Goal: Task Accomplishment & Management: Manage account settings

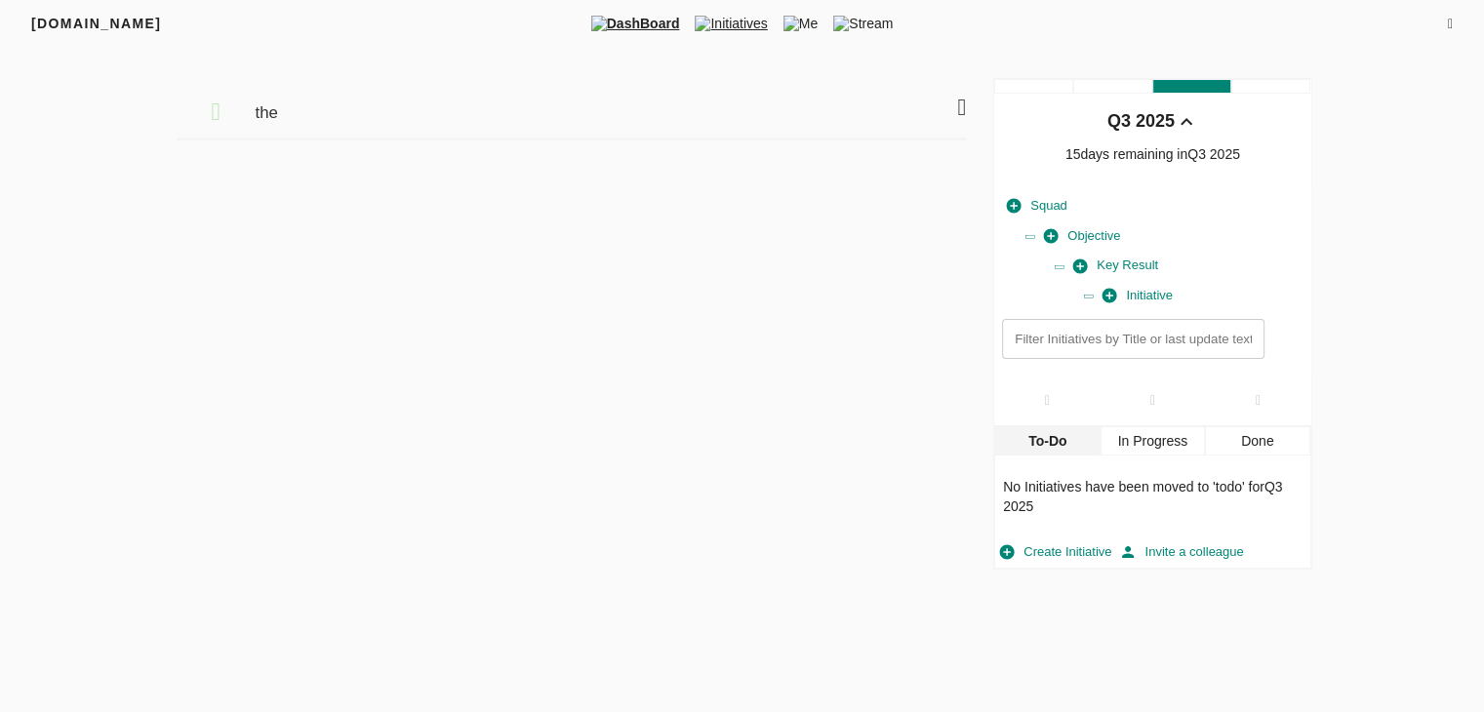
click at [735, 15] on span "Initiatives" at bounding box center [731, 24] width 88 height 20
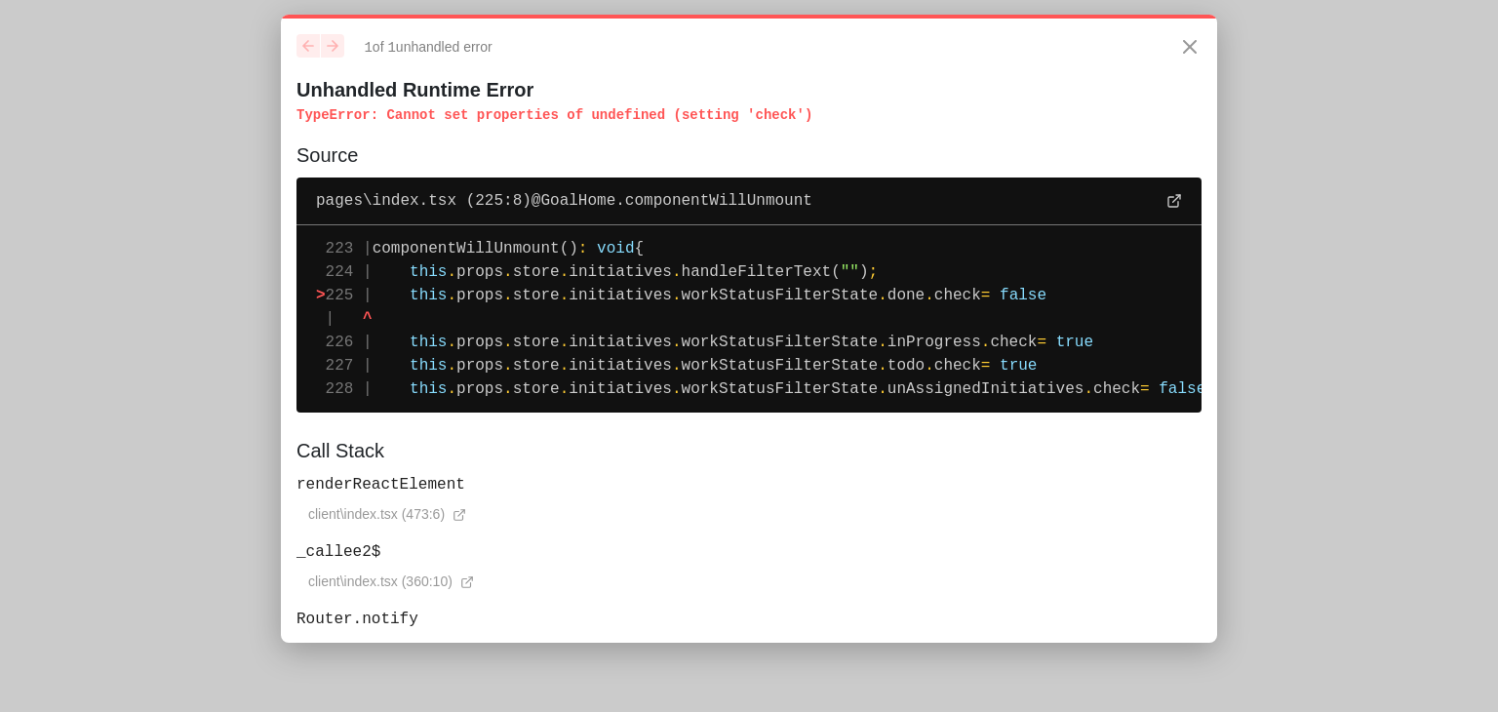
click at [689, 294] on span "workStatusFilterState" at bounding box center [780, 296] width 197 height 18
click at [718, 296] on span "workStatusFilterState" at bounding box center [780, 296] width 197 height 18
click at [572, 270] on span "initiatives" at bounding box center [620, 272] width 103 height 18
click at [524, 259] on pre "223 | componentWillUnmount() : void { 224 | this . props . store . initiatives …" at bounding box center [749, 318] width 905 height 187
drag, startPoint x: 851, startPoint y: 270, endPoint x: 420, endPoint y: 266, distance: 430.2
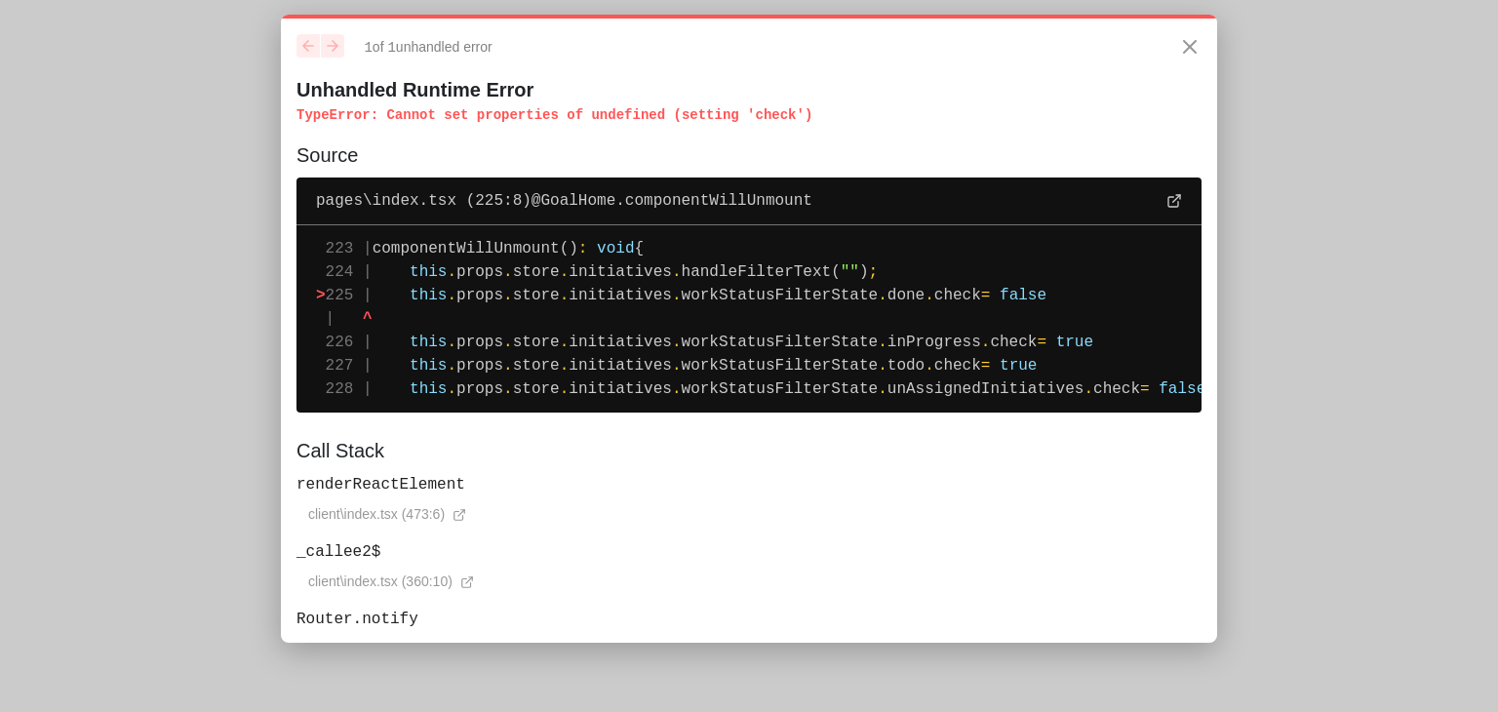
click at [420, 266] on pre "223 | componentWillUnmount() : void { 224 | this . props . store . initiatives …" at bounding box center [749, 318] width 905 height 187
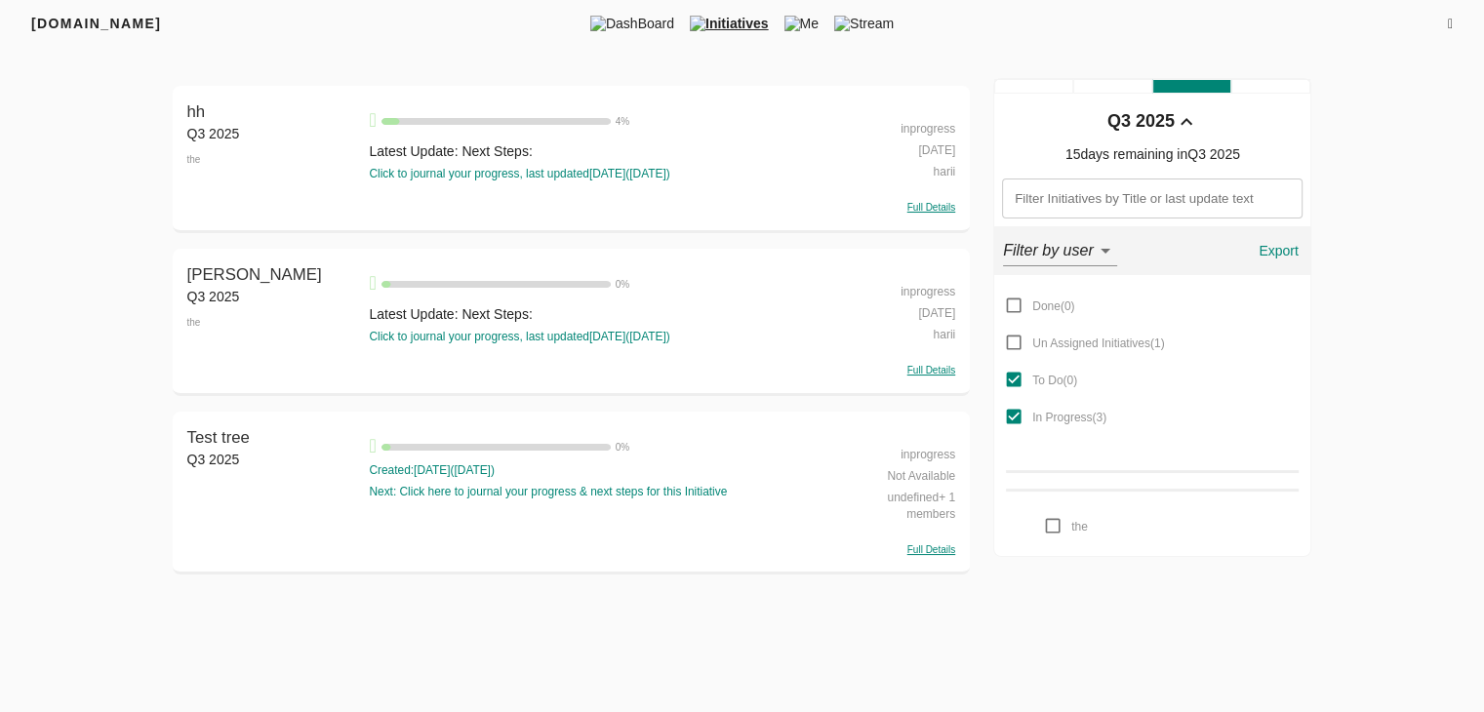
click at [928, 130] on div "inprogress" at bounding box center [897, 126] width 115 height 21
select select "inprogress"
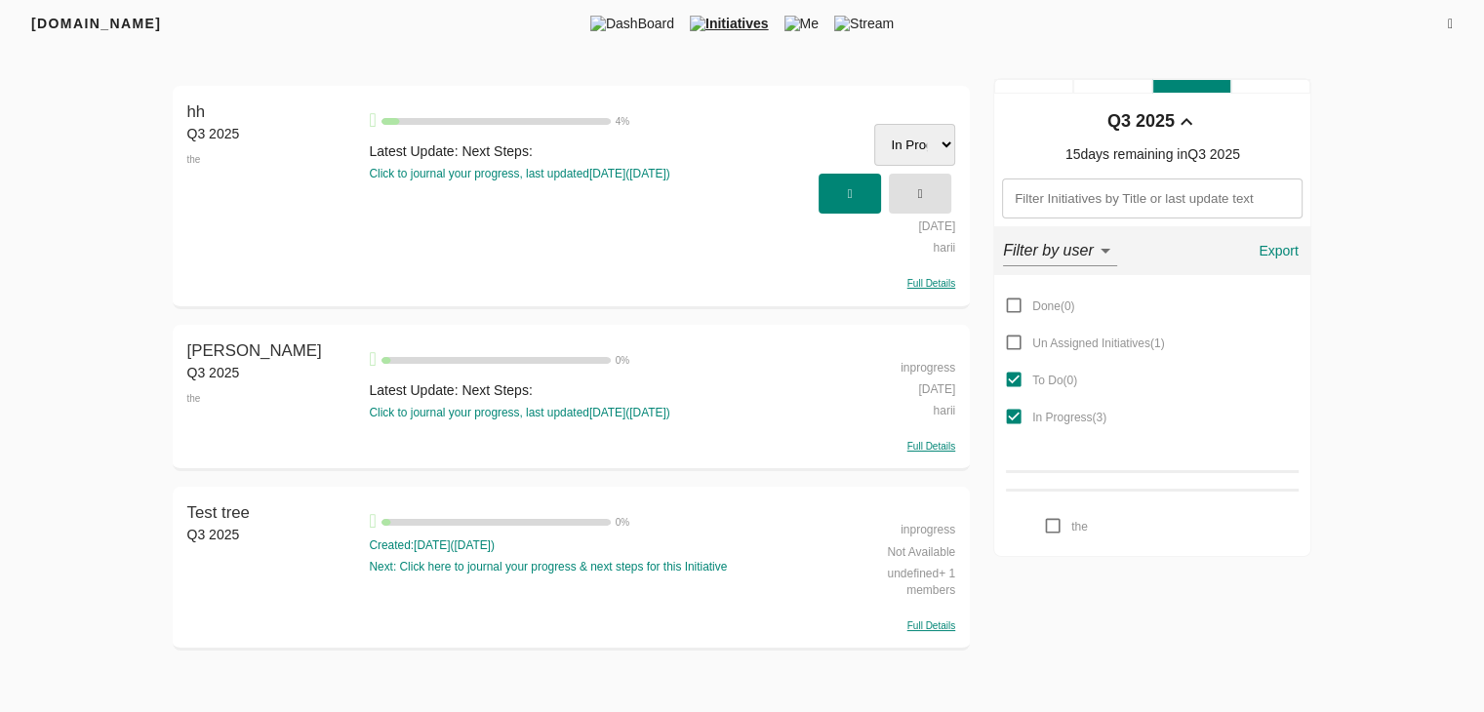
click at [925, 139] on select "Done Un Assigned Initiatives To Do In Progress" at bounding box center [914, 145] width 81 height 42
click at [923, 191] on icon "button" at bounding box center [920, 193] width 5 height 13
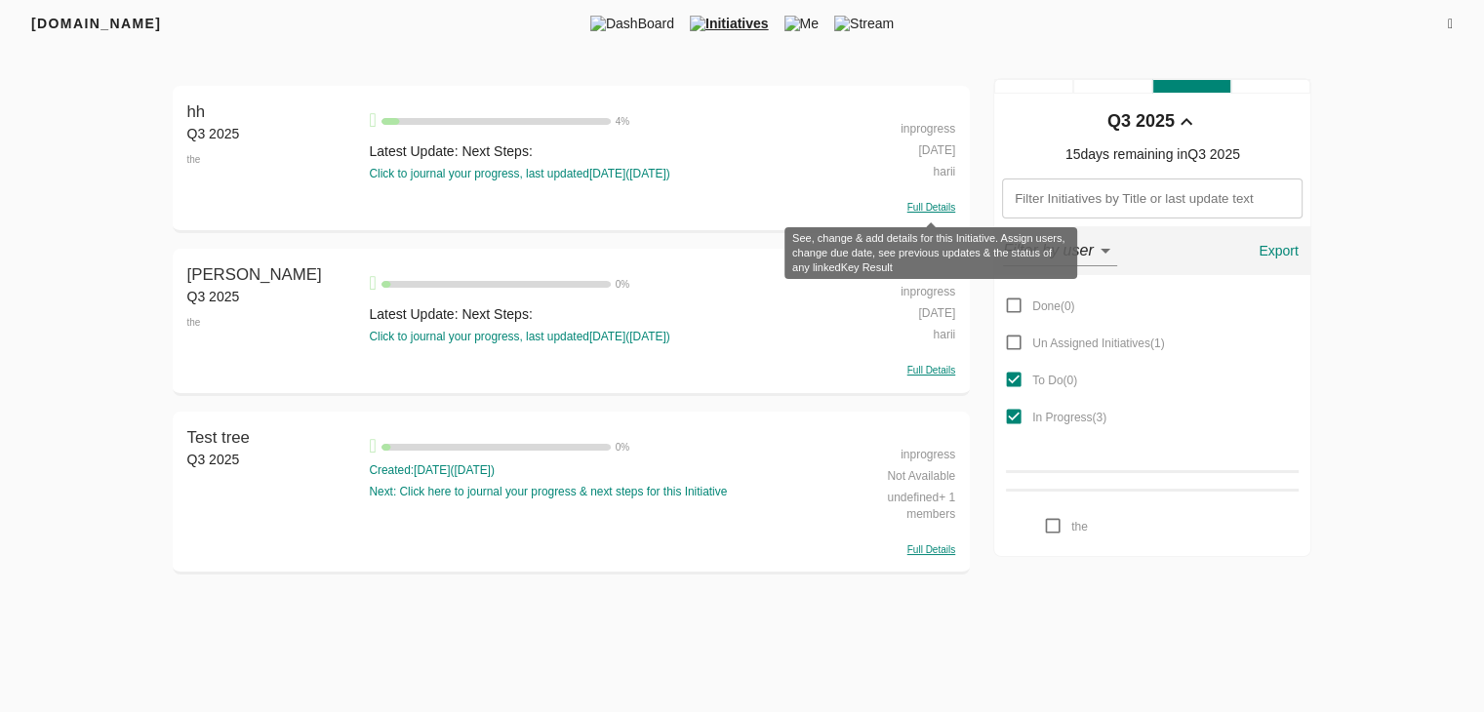
click at [933, 206] on span "Full Details" at bounding box center [931, 207] width 48 height 11
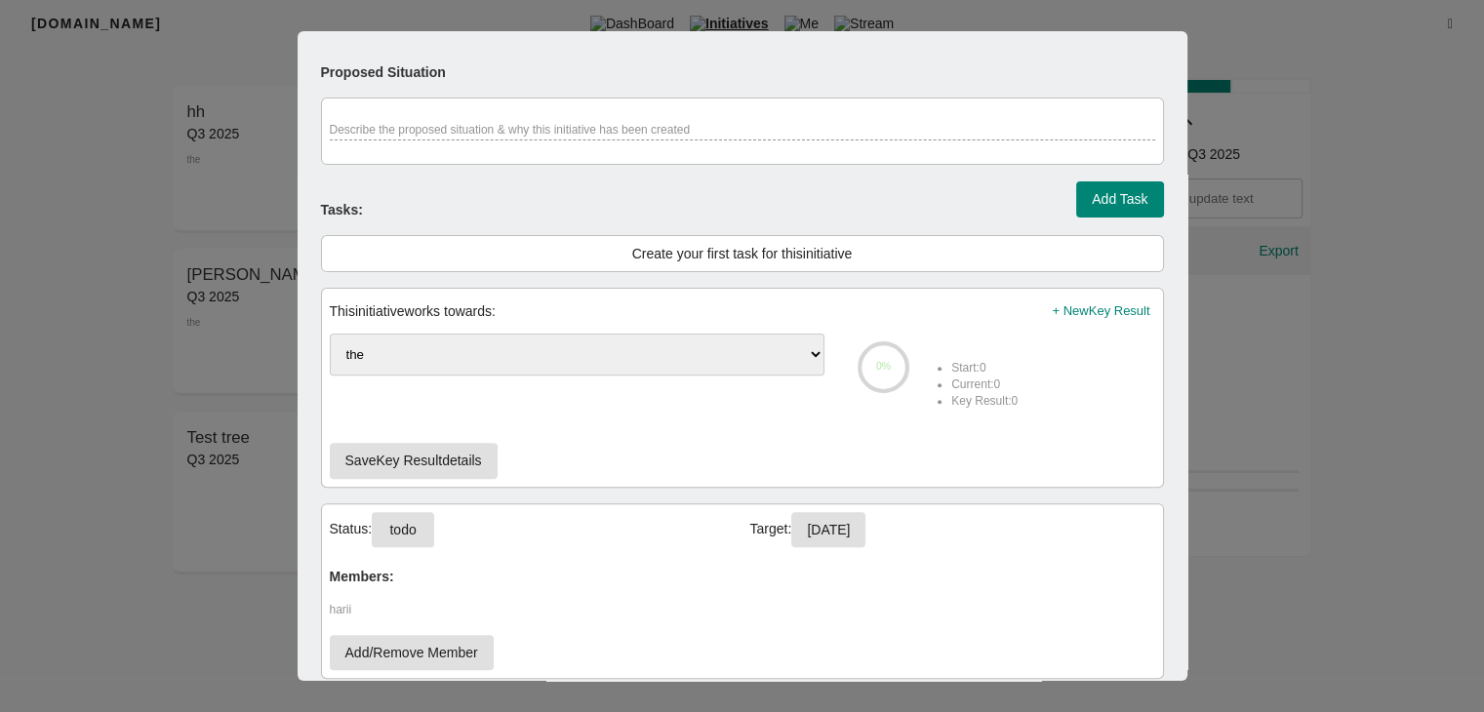
scroll to position [699, 0]
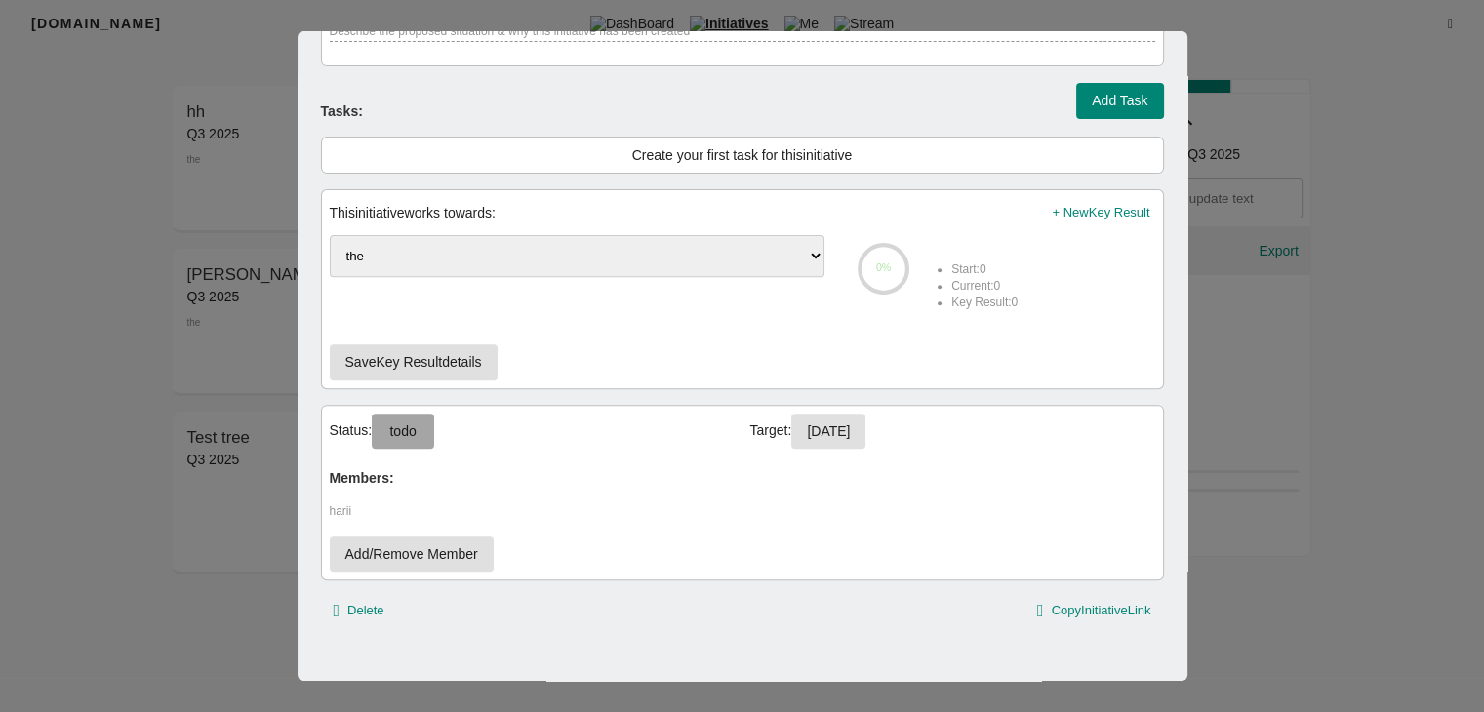
click at [416, 421] on span "todo" at bounding box center [402, 431] width 31 height 24
select select "inprogress"
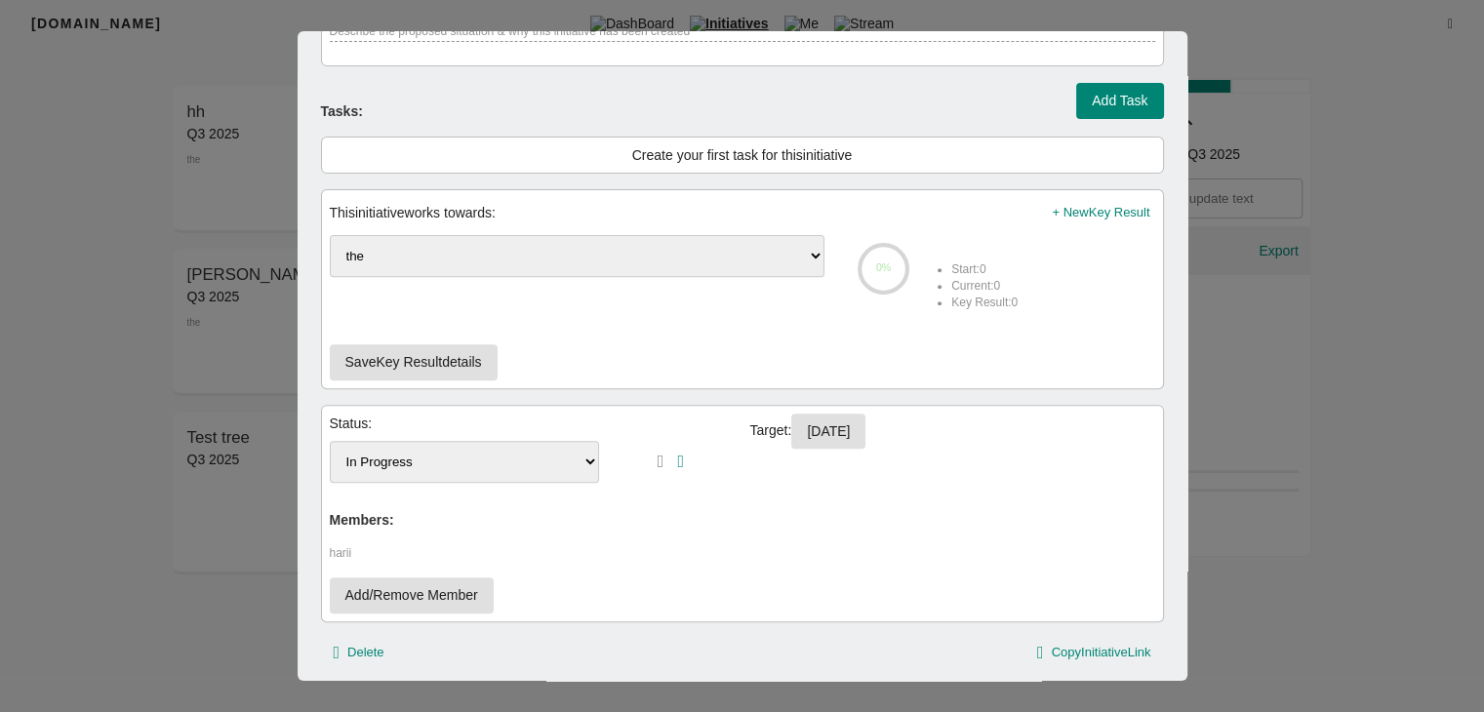
click at [467, 447] on select "Done Un Assigned Initiatives To Do In Progress" at bounding box center [465, 462] width 270 height 42
click at [1295, 401] on div at bounding box center [742, 356] width 1484 height 712
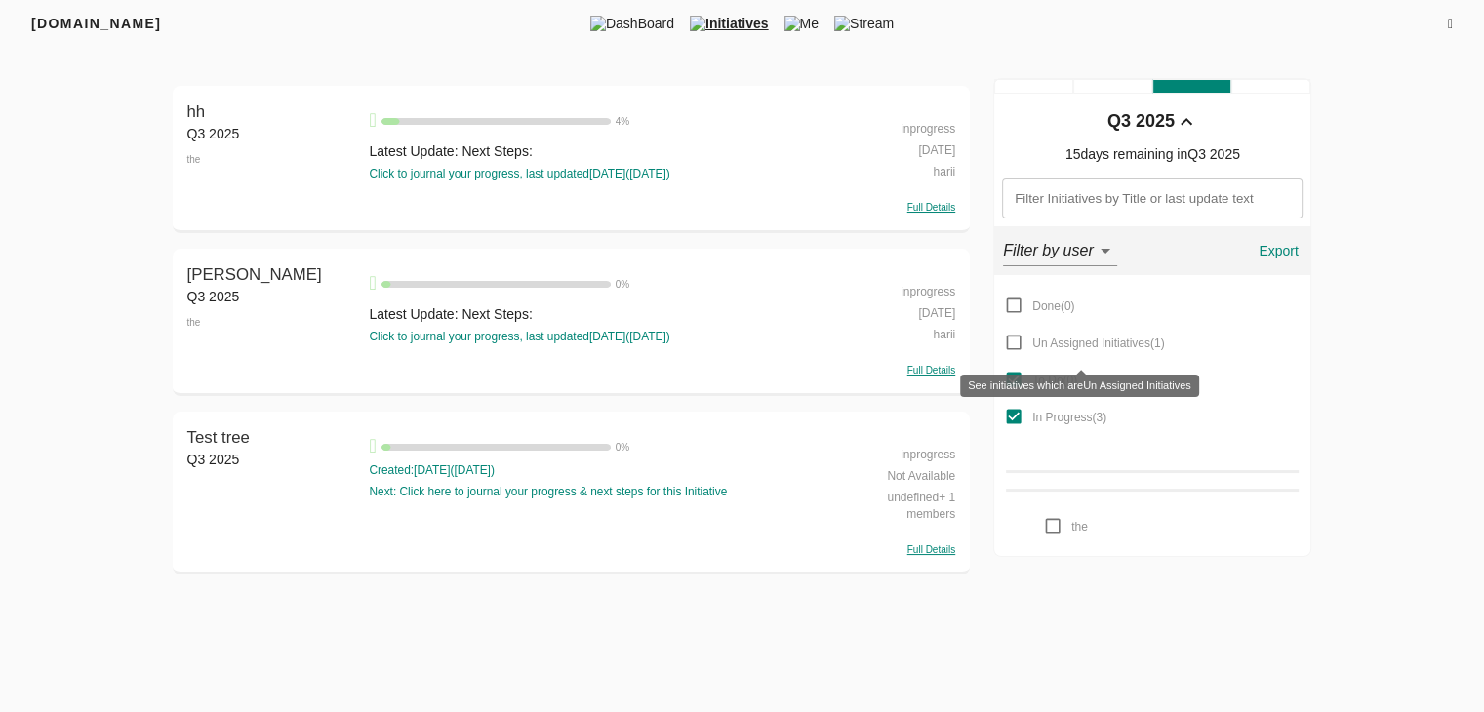
click at [1016, 348] on input "Un Assigned Initiatives ( 1 )" at bounding box center [1013, 342] width 37 height 37
checkbox input "true"
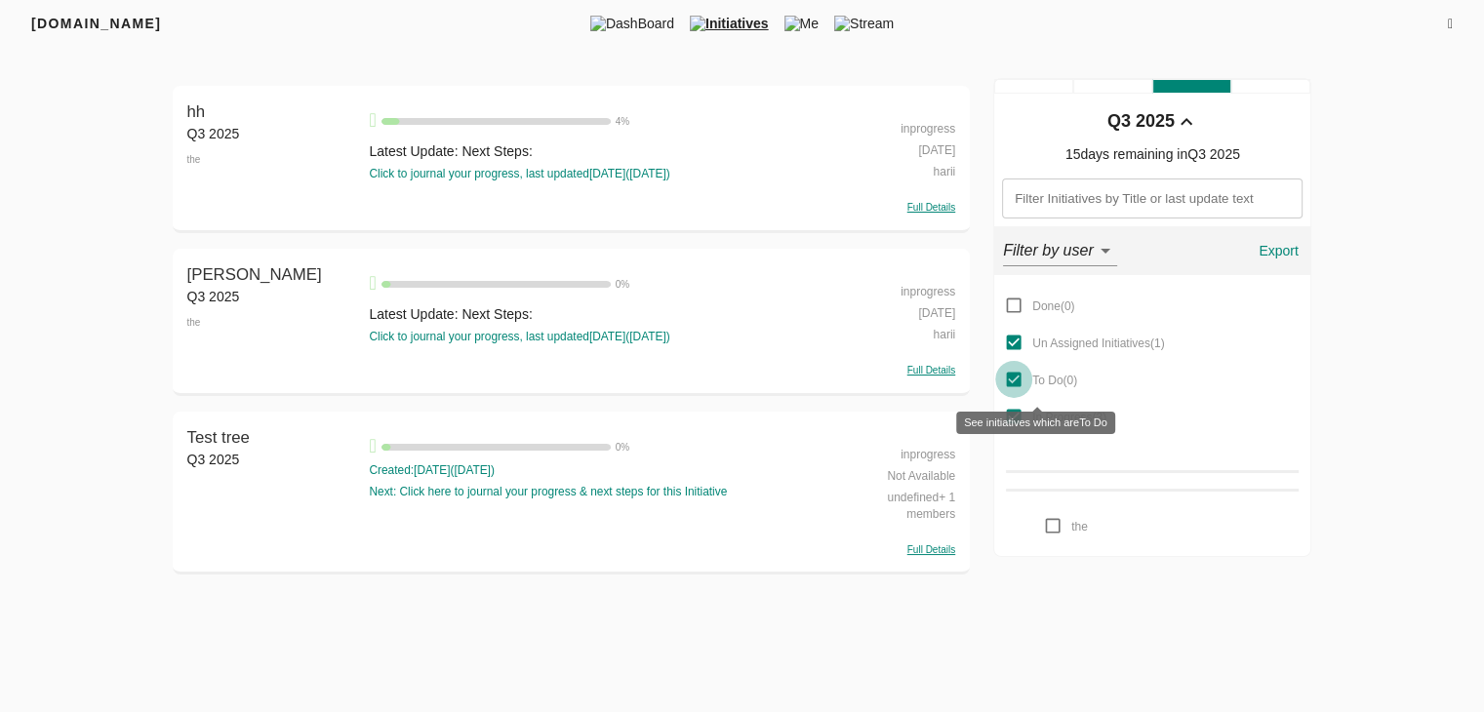
click at [1012, 379] on input "To Do ( 0 )" at bounding box center [1013, 379] width 37 height 37
checkbox input "false"
click at [1014, 423] on input "In Progress ( 3 )" at bounding box center [1013, 416] width 37 height 37
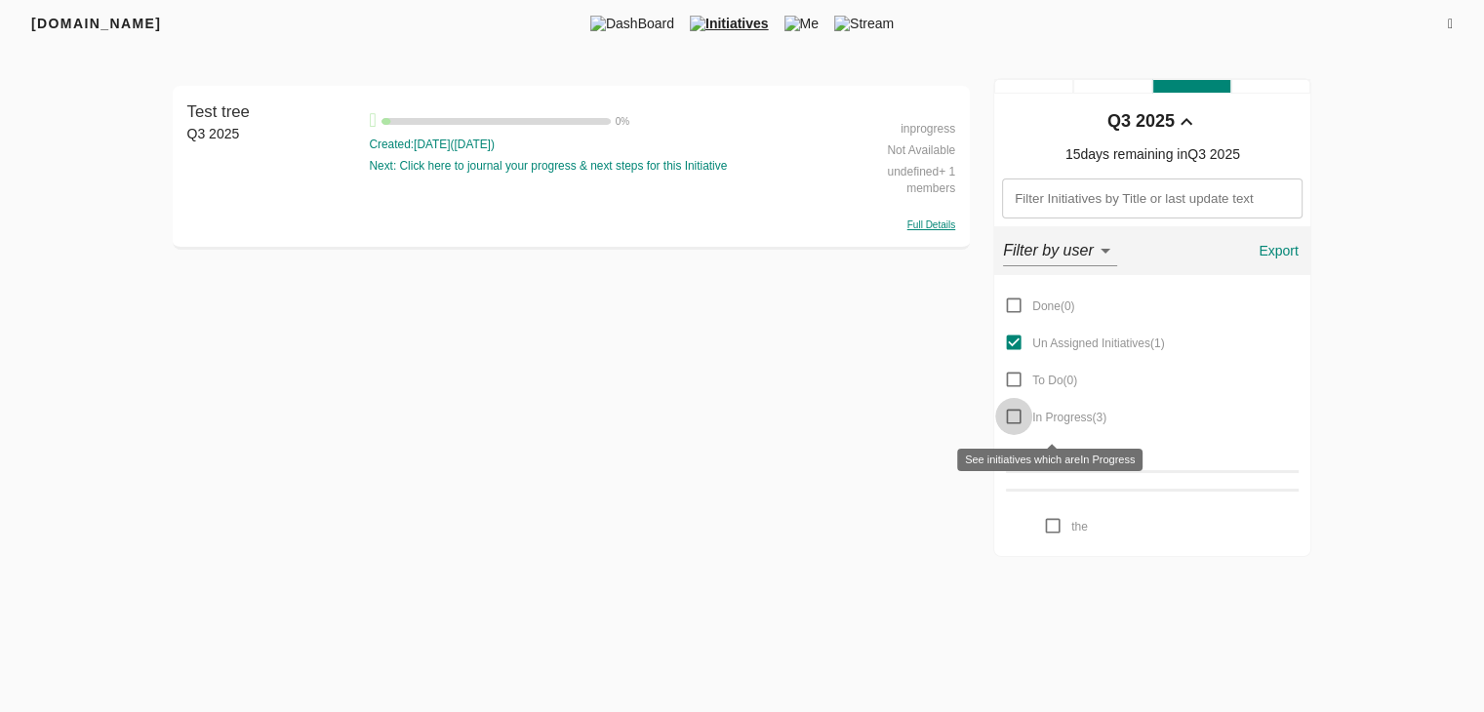
click at [1013, 419] on input "In Progress ( 3 )" at bounding box center [1013, 416] width 37 height 37
checkbox input "true"
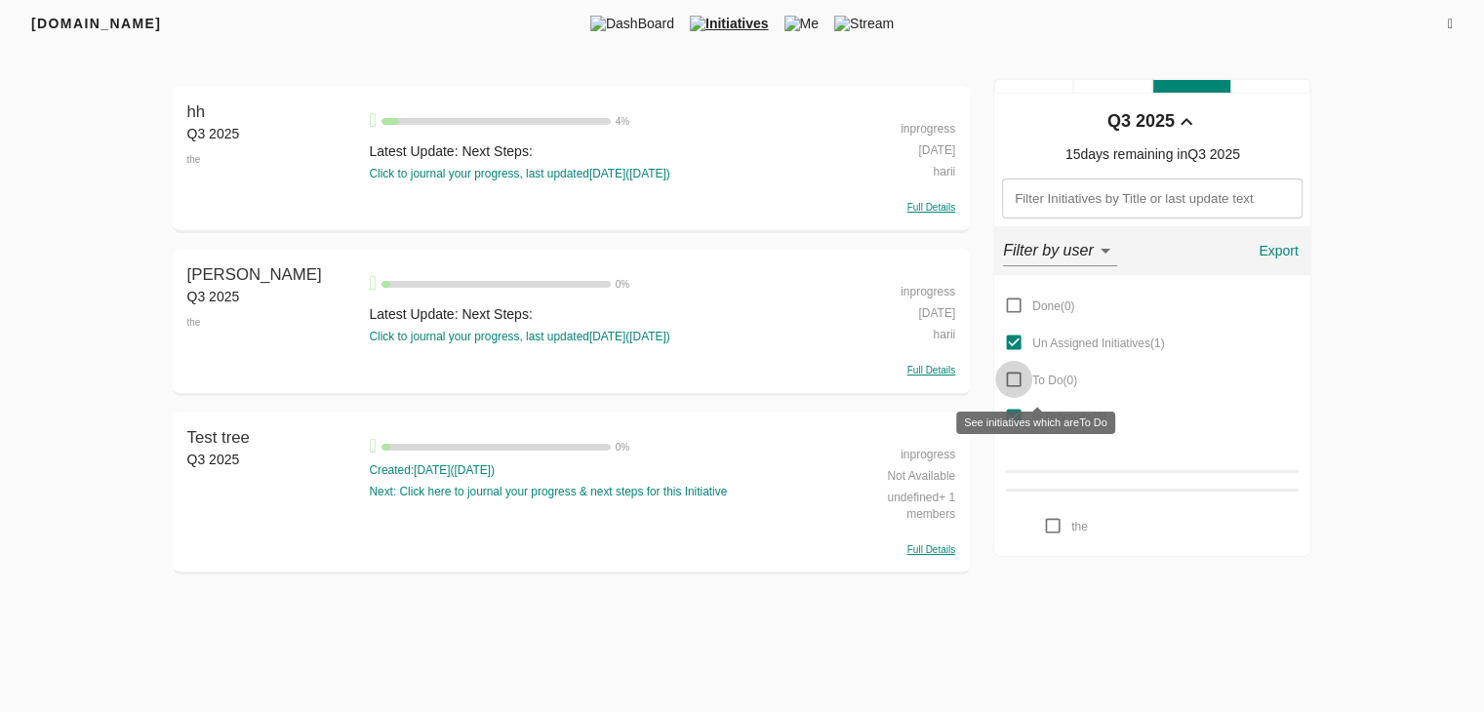
click at [1007, 376] on input "To Do ( 0 )" at bounding box center [1013, 379] width 37 height 37
checkbox input "true"
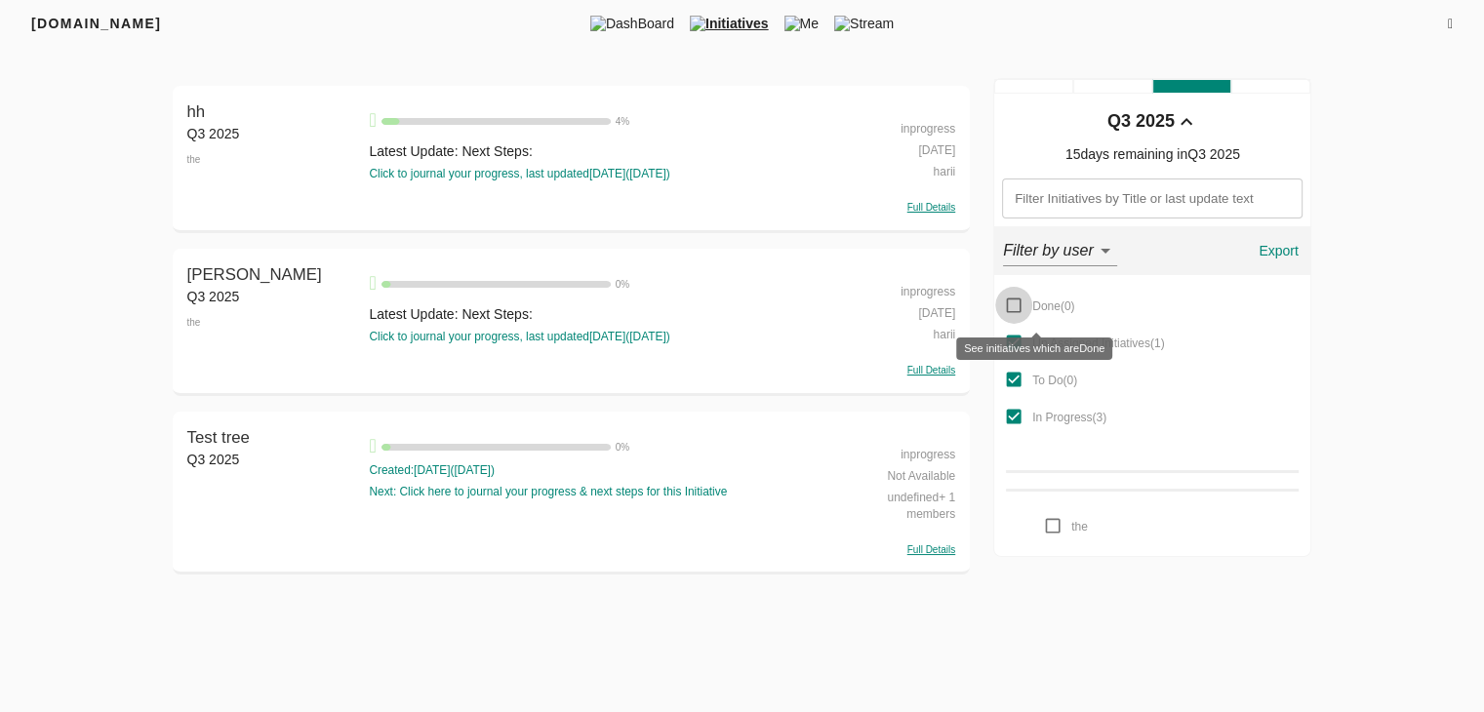
click at [1016, 313] on input "Done ( 0 )" at bounding box center [1013, 305] width 37 height 37
checkbox input "true"
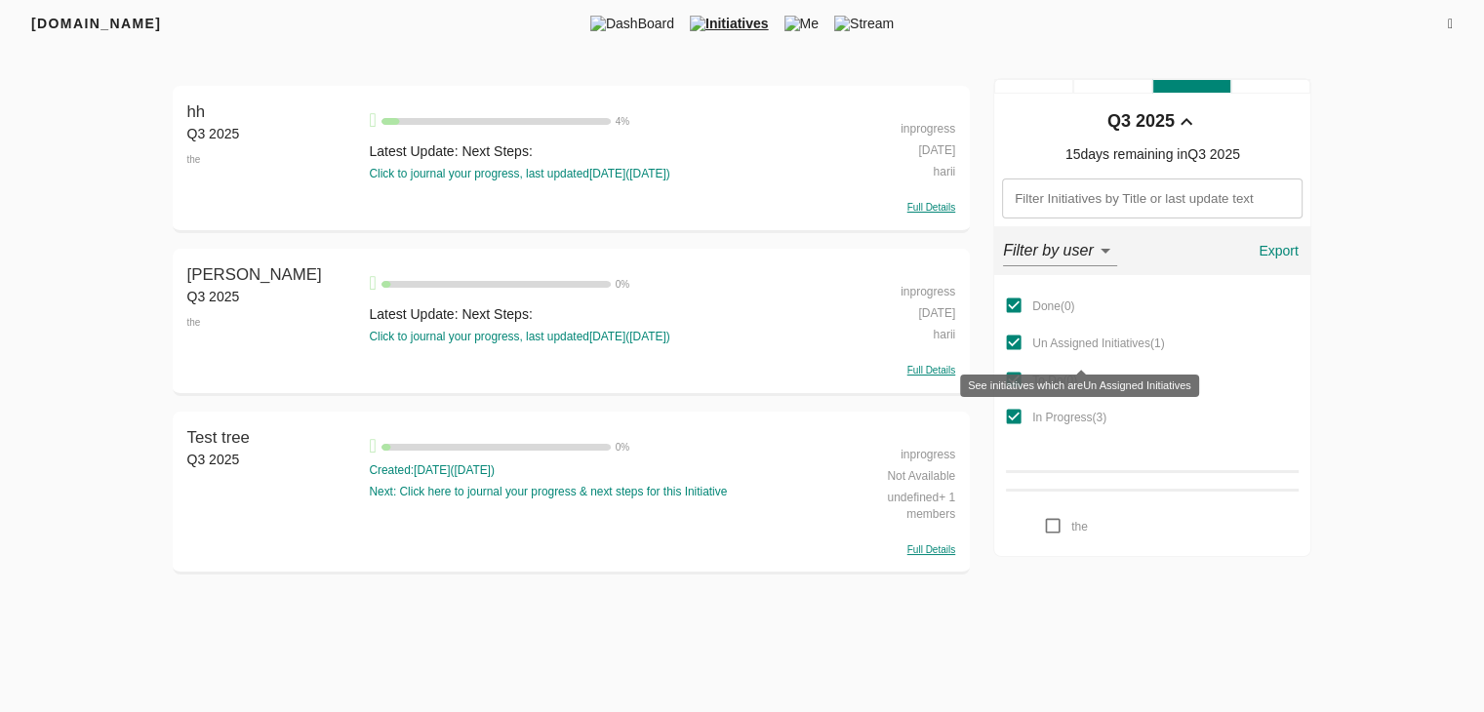
click at [1017, 335] on input "Un Assigned Initiatives ( 1 )" at bounding box center [1013, 342] width 37 height 37
checkbox input "false"
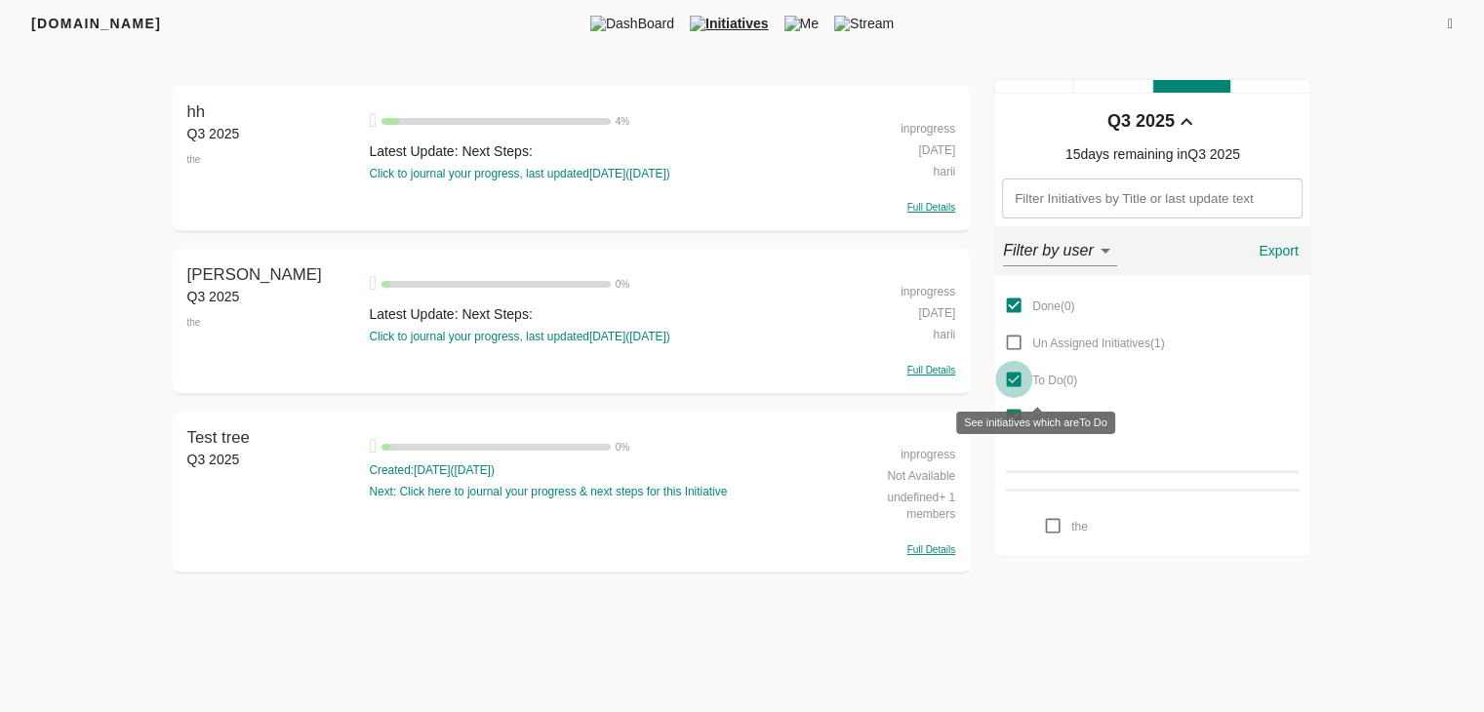
click at [1014, 377] on input "To Do ( 0 )" at bounding box center [1013, 379] width 37 height 37
checkbox input "false"
click at [1011, 407] on input "In Progress ( 3 )" at bounding box center [1013, 416] width 37 height 37
checkbox input "false"
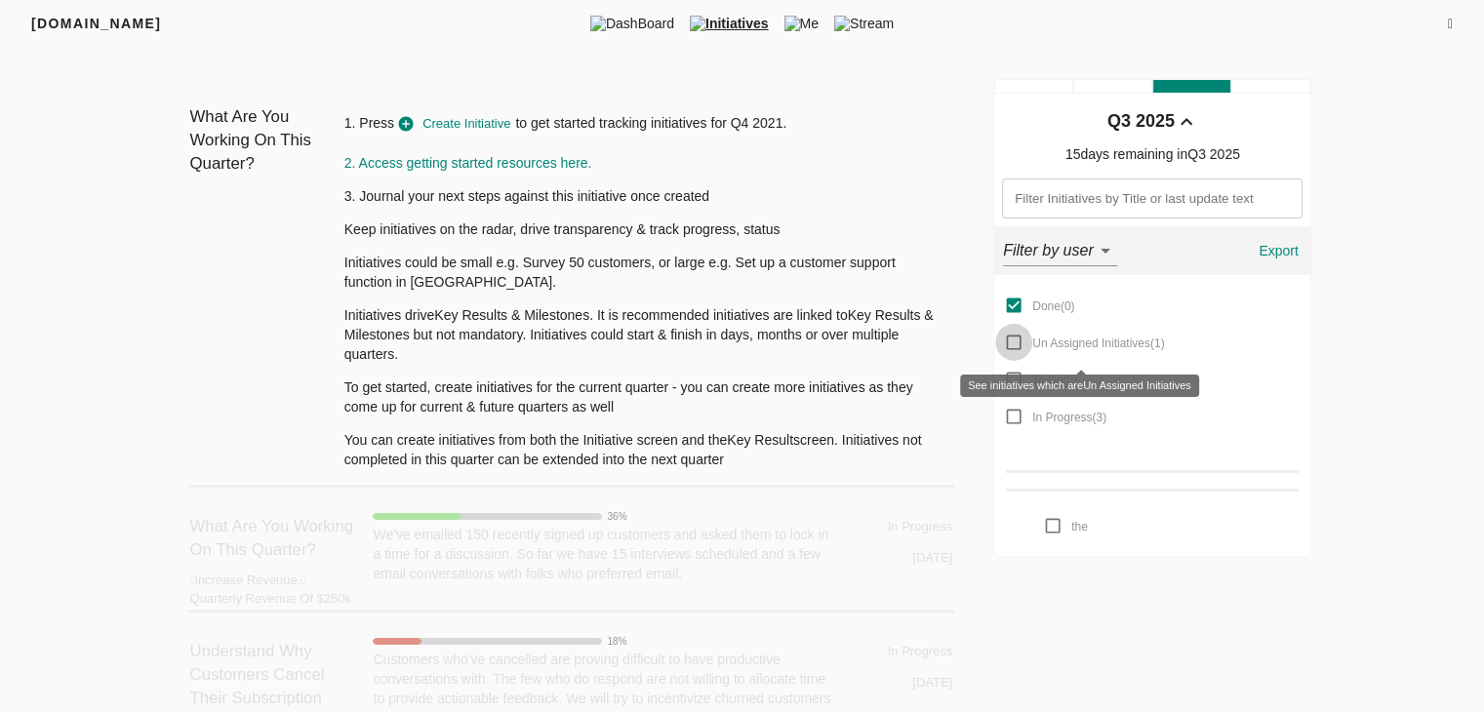
click at [1014, 337] on input "Un Assigned Initiatives ( 1 )" at bounding box center [1013, 342] width 37 height 37
checkbox input "true"
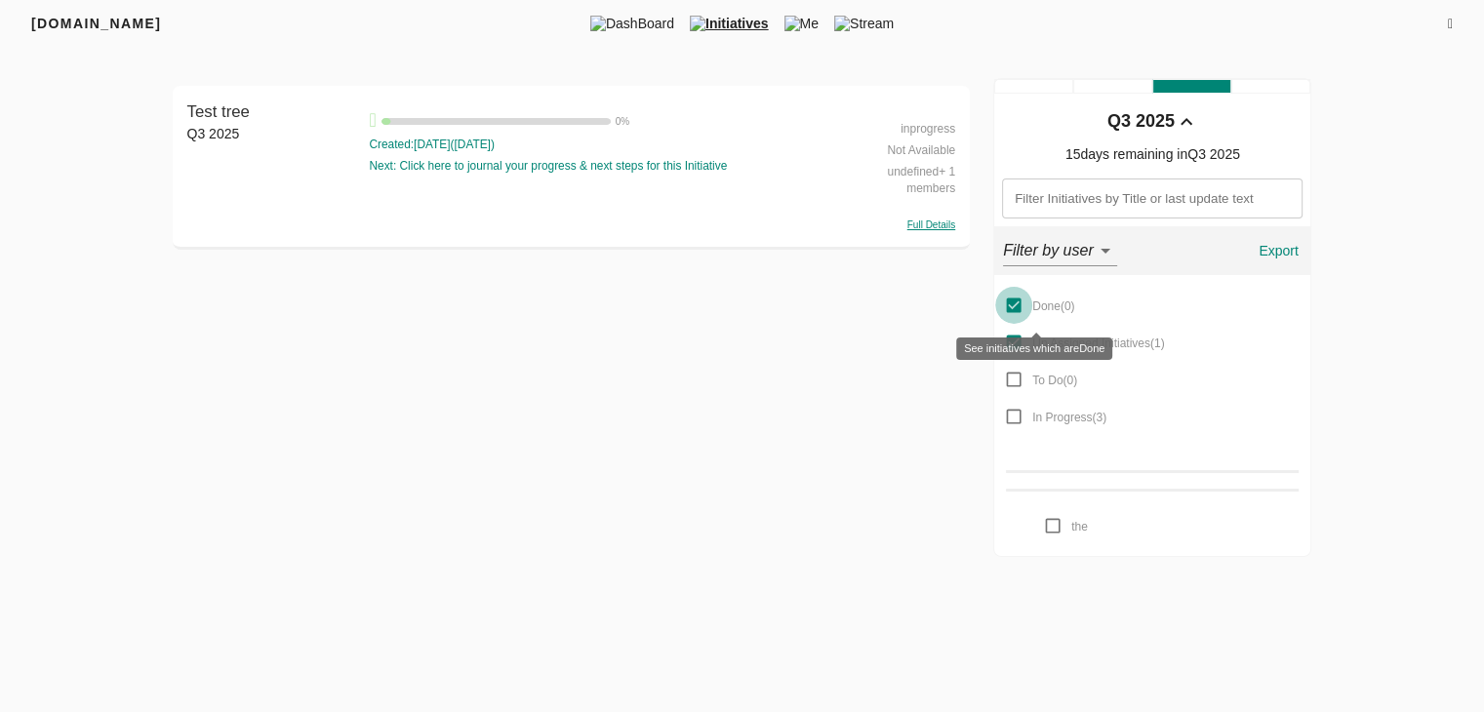
click at [1011, 299] on input "Done ( 0 )" at bounding box center [1013, 305] width 37 height 37
checkbox input "false"
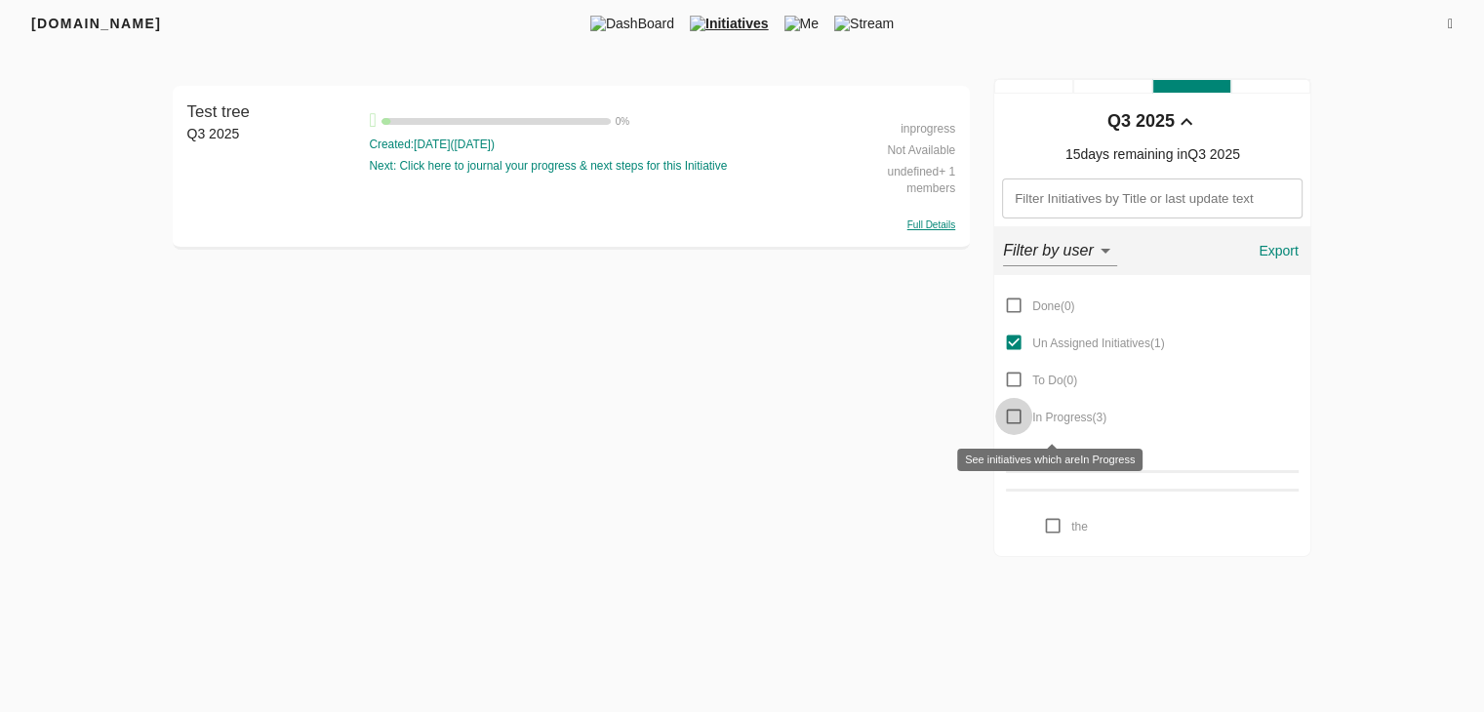
click at [1007, 418] on input "In Progress ( 3 )" at bounding box center [1013, 416] width 37 height 37
checkbox input "true"
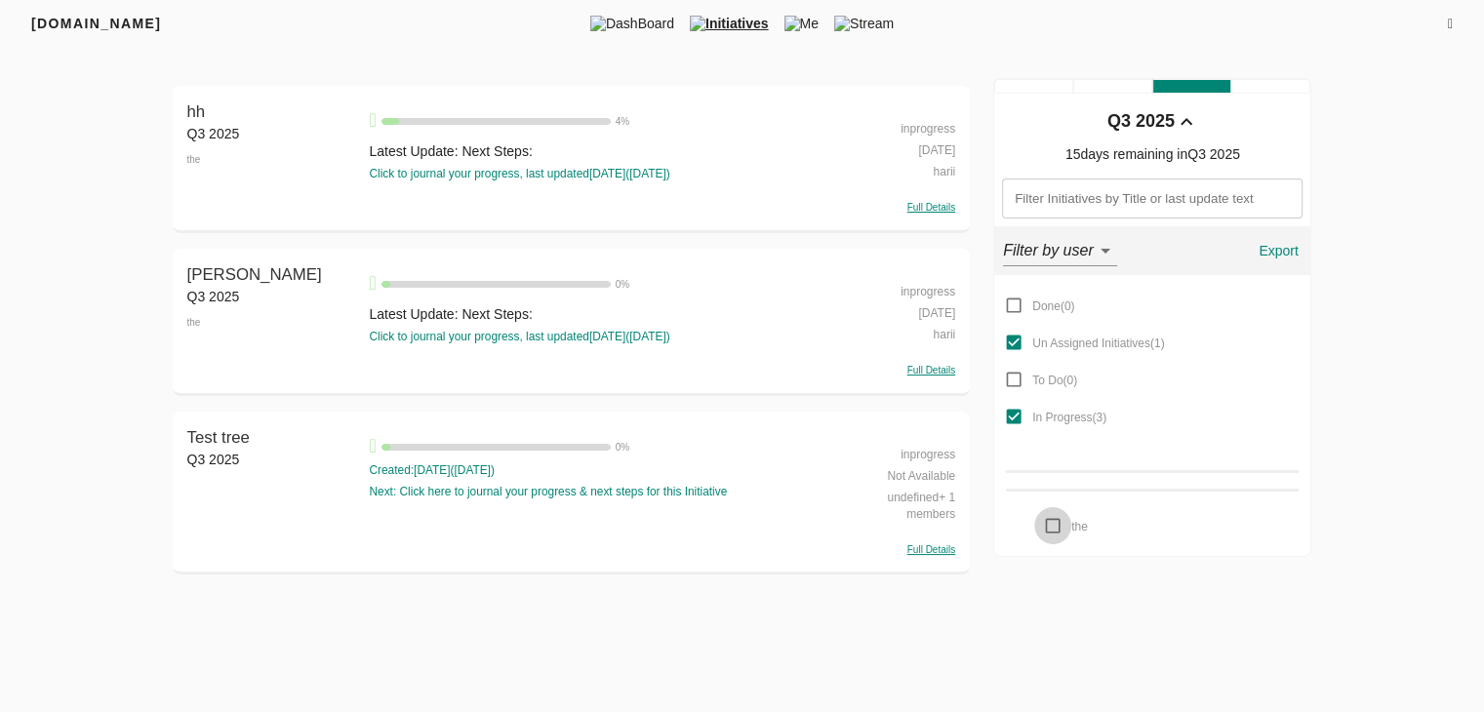
click at [1050, 530] on input "the" at bounding box center [1052, 525] width 37 height 37
checkbox input "false"
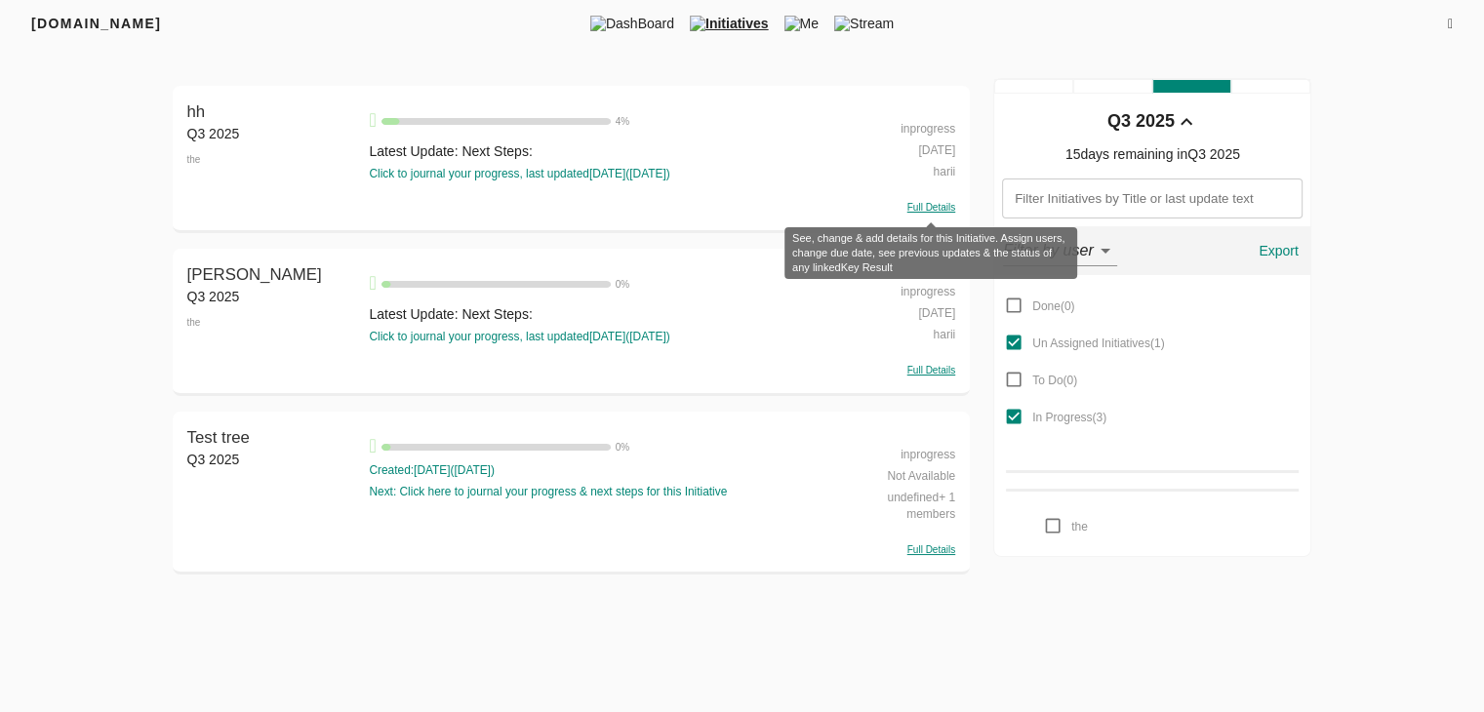
click at [934, 209] on span "Full Details" at bounding box center [931, 207] width 48 height 11
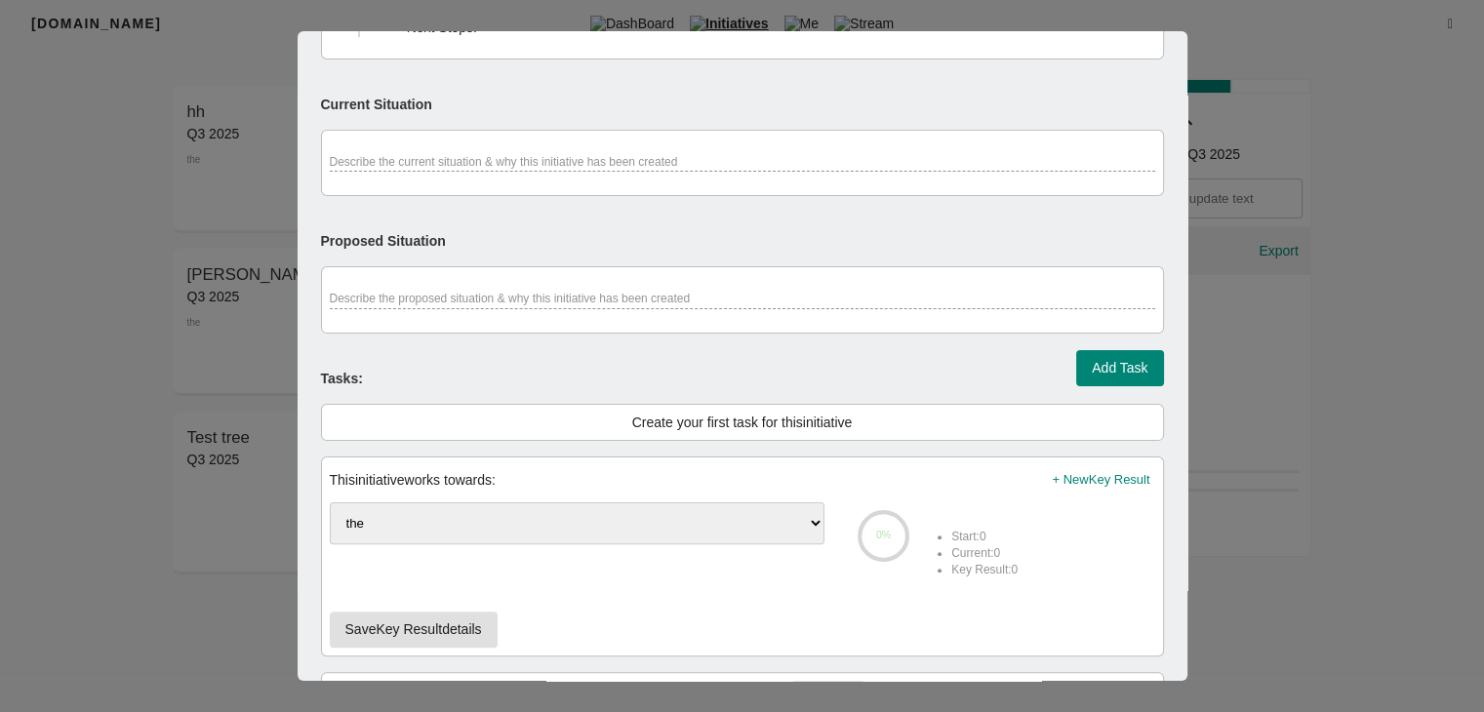
scroll to position [0, 0]
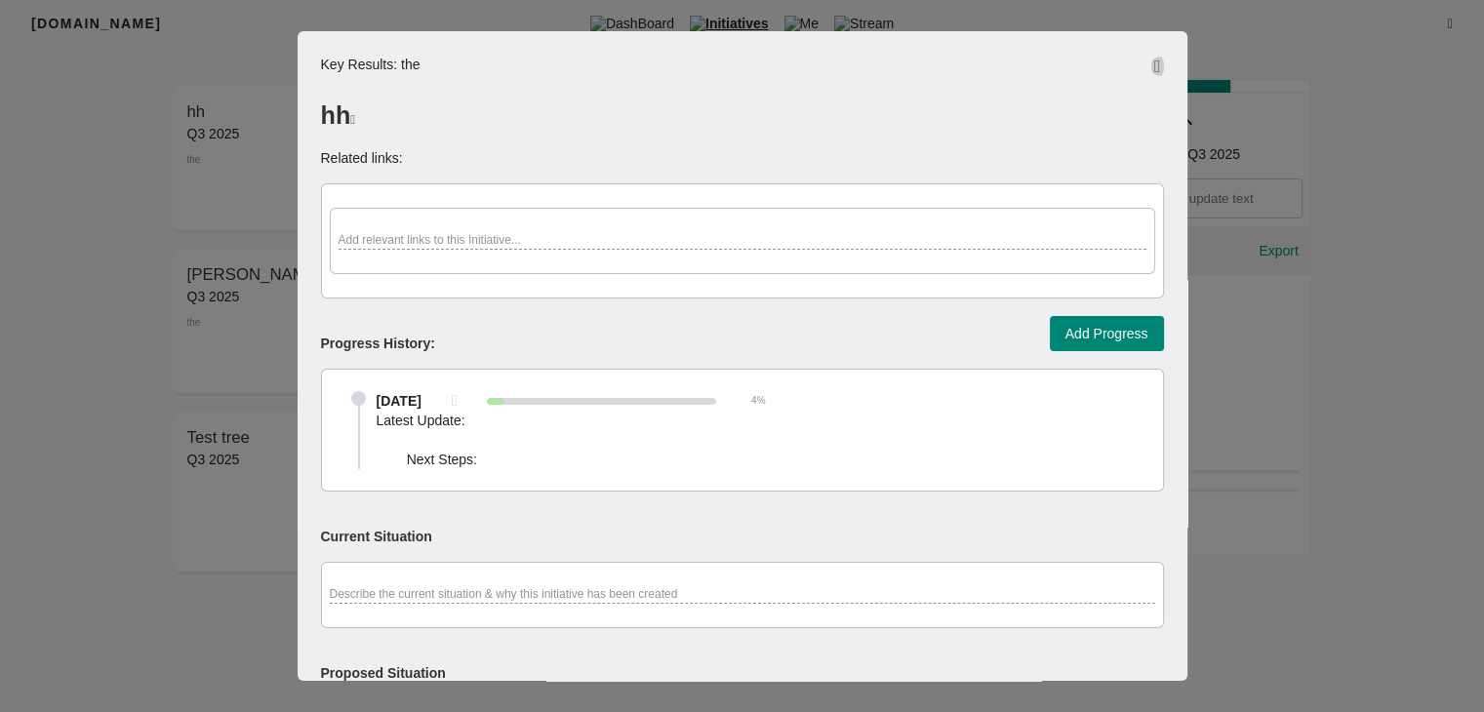
click at [1154, 67] on icon "button" at bounding box center [1157, 67] width 7 height 18
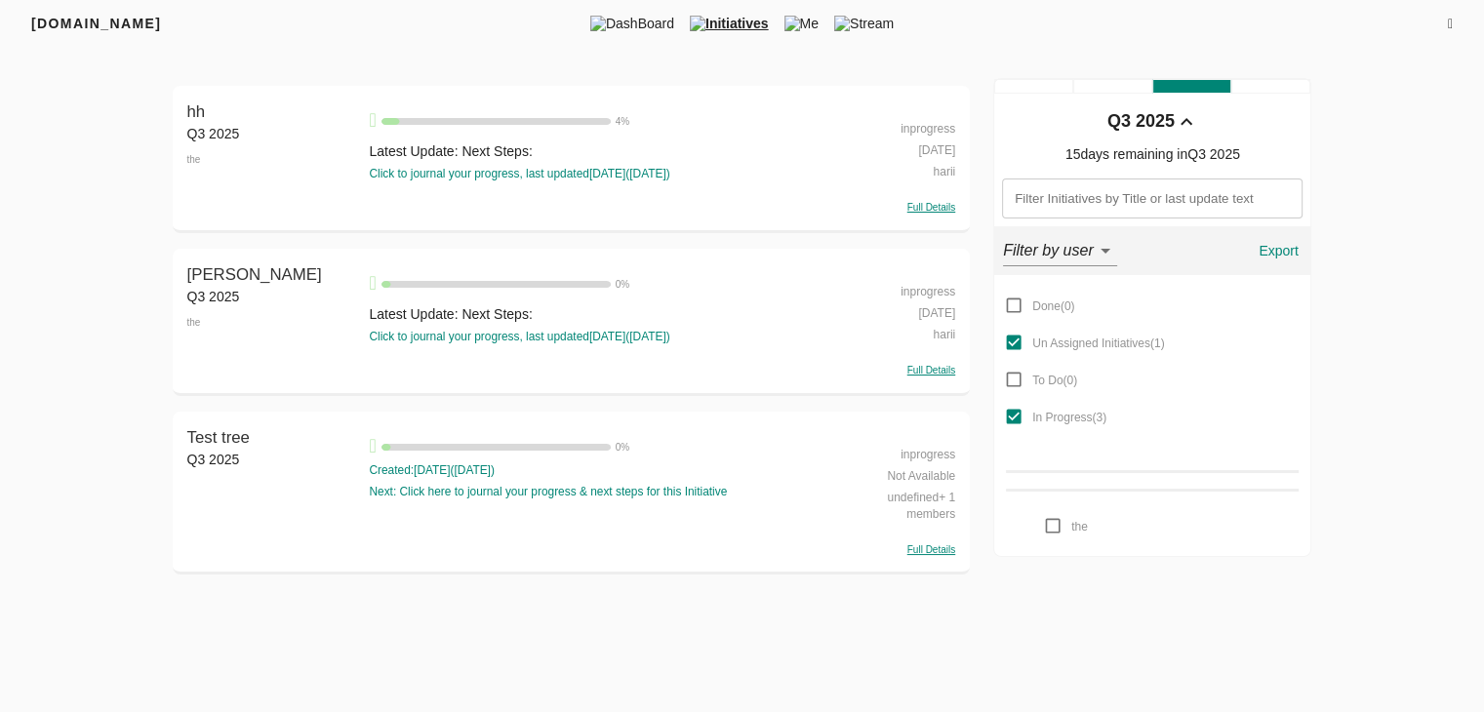
click at [927, 125] on div "inprogress" at bounding box center [897, 126] width 115 height 21
select select "inprogress"
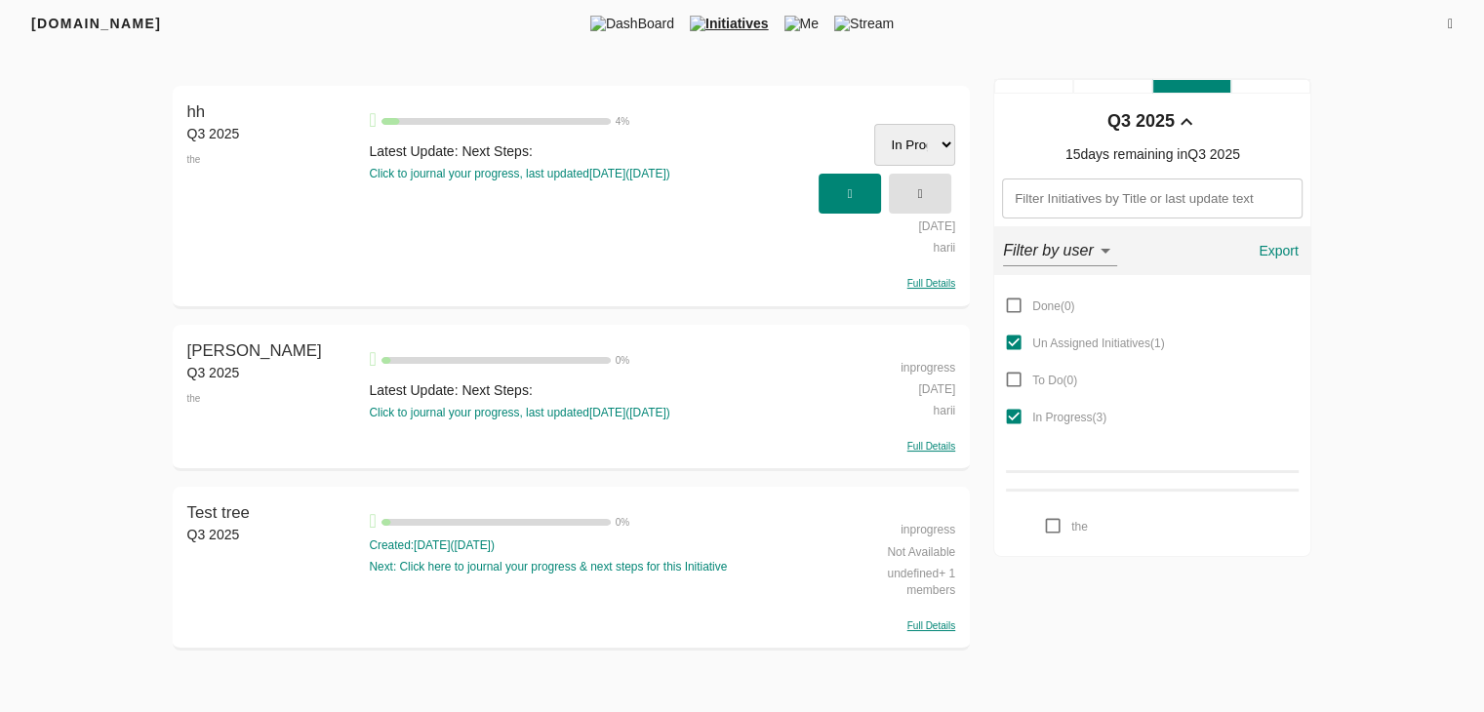
click at [919, 144] on select "Done Un Assigned Initiatives To Do In Progress" at bounding box center [914, 145] width 81 height 42
click at [1260, 386] on div "Done ( 0 ) Un Assigned Initiatives ( 1 ) To Do ( 0 ) In Progress ( 3 ) the" at bounding box center [1152, 416] width 293 height 258
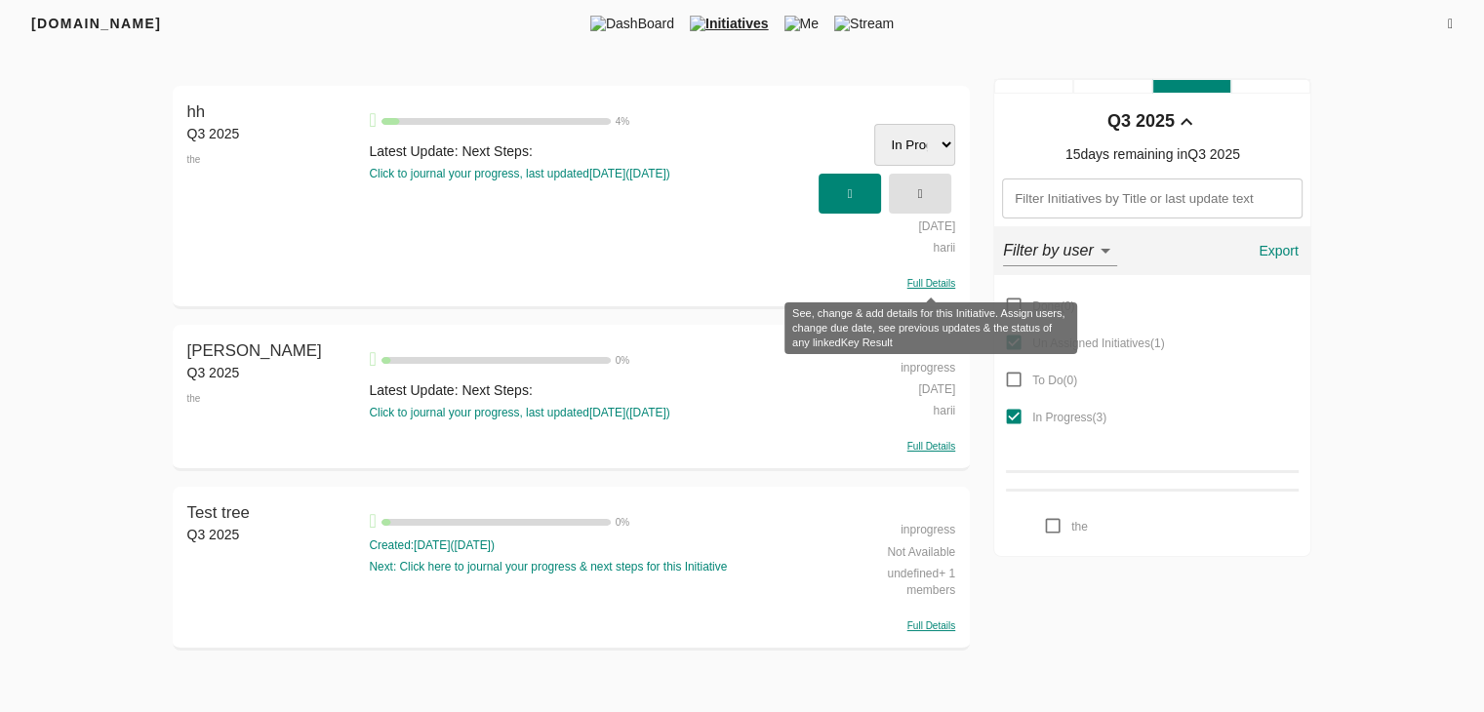
click at [929, 279] on span "Full Details" at bounding box center [931, 283] width 48 height 11
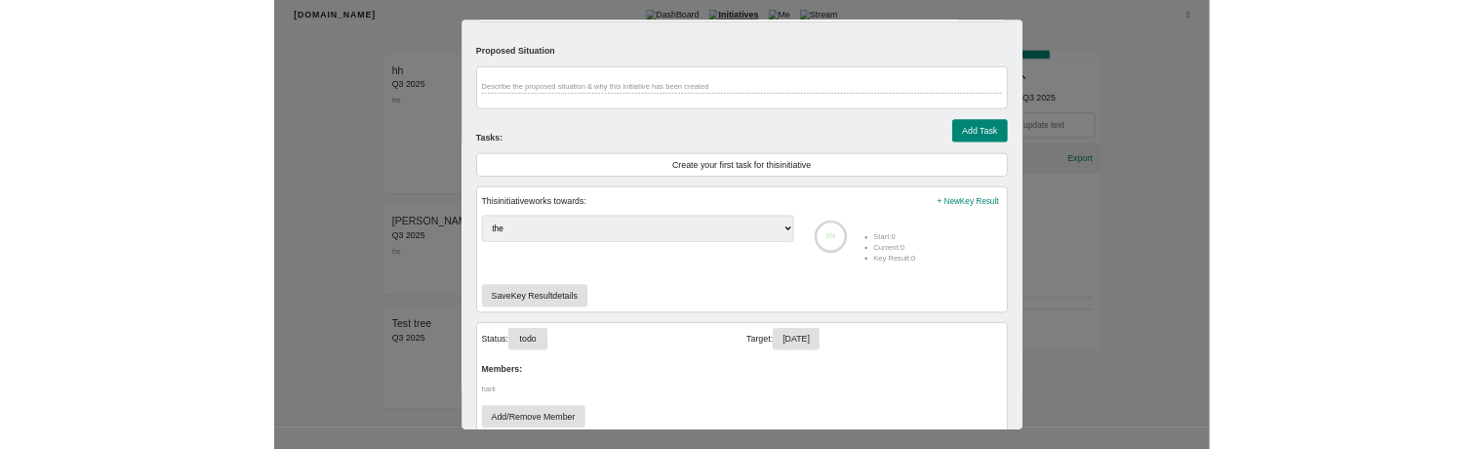
scroll to position [699, 0]
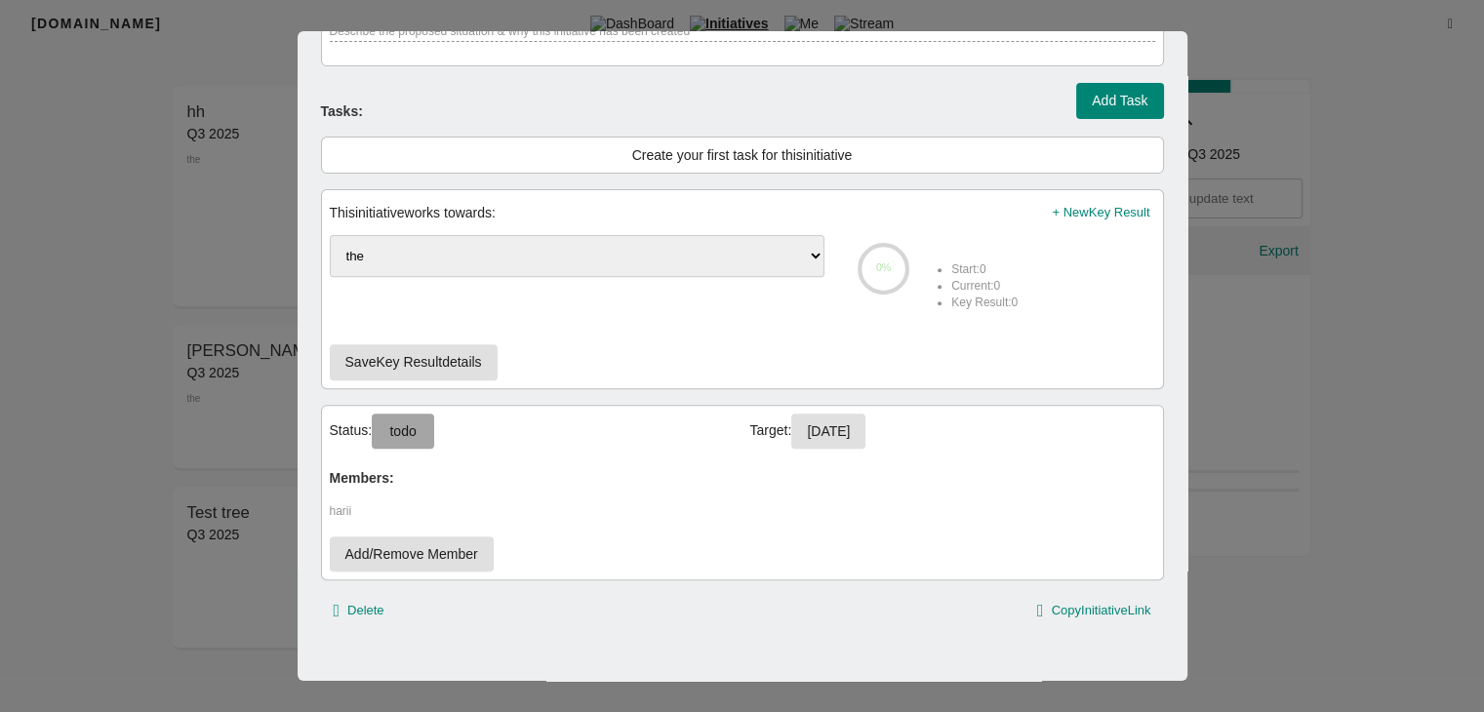
click at [417, 422] on span "todo" at bounding box center [402, 431] width 31 height 24
select select "inprogress"
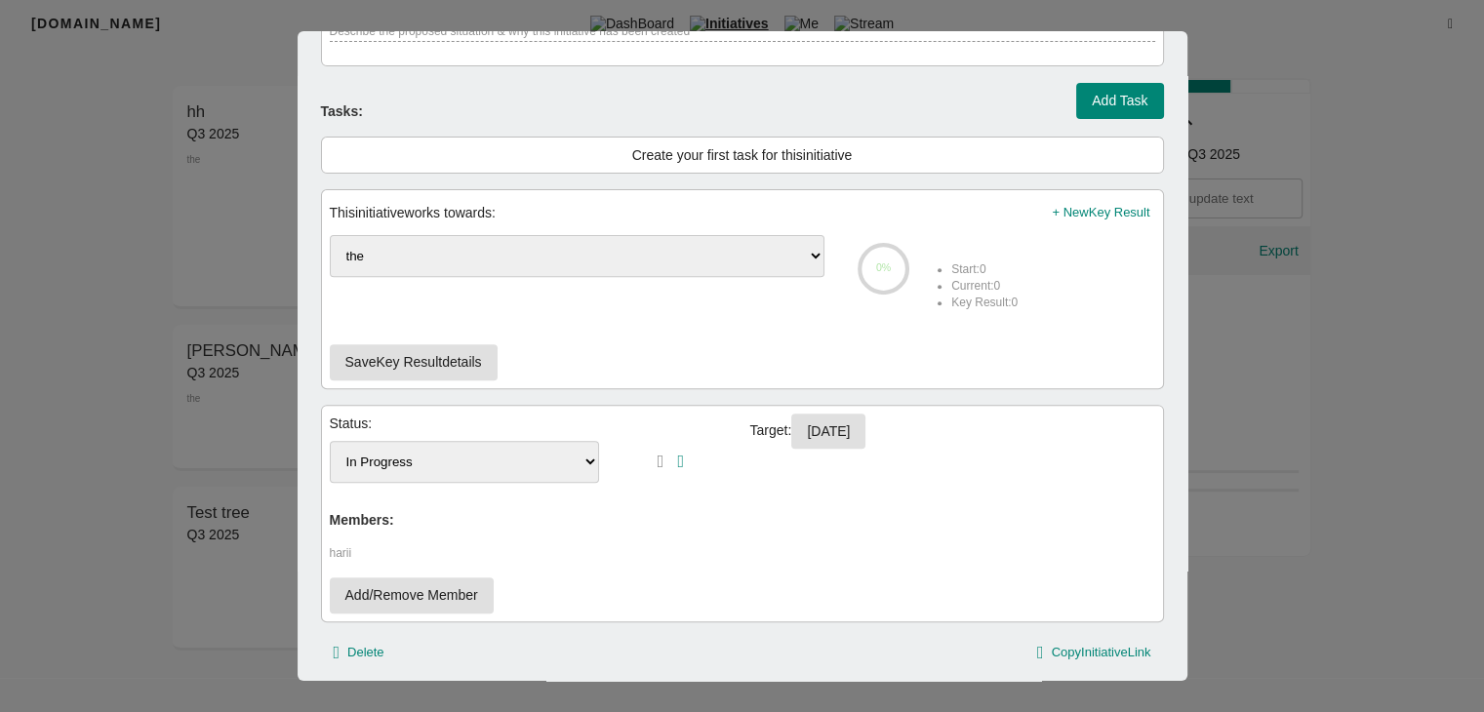
click at [1282, 166] on div at bounding box center [742, 356] width 1484 height 712
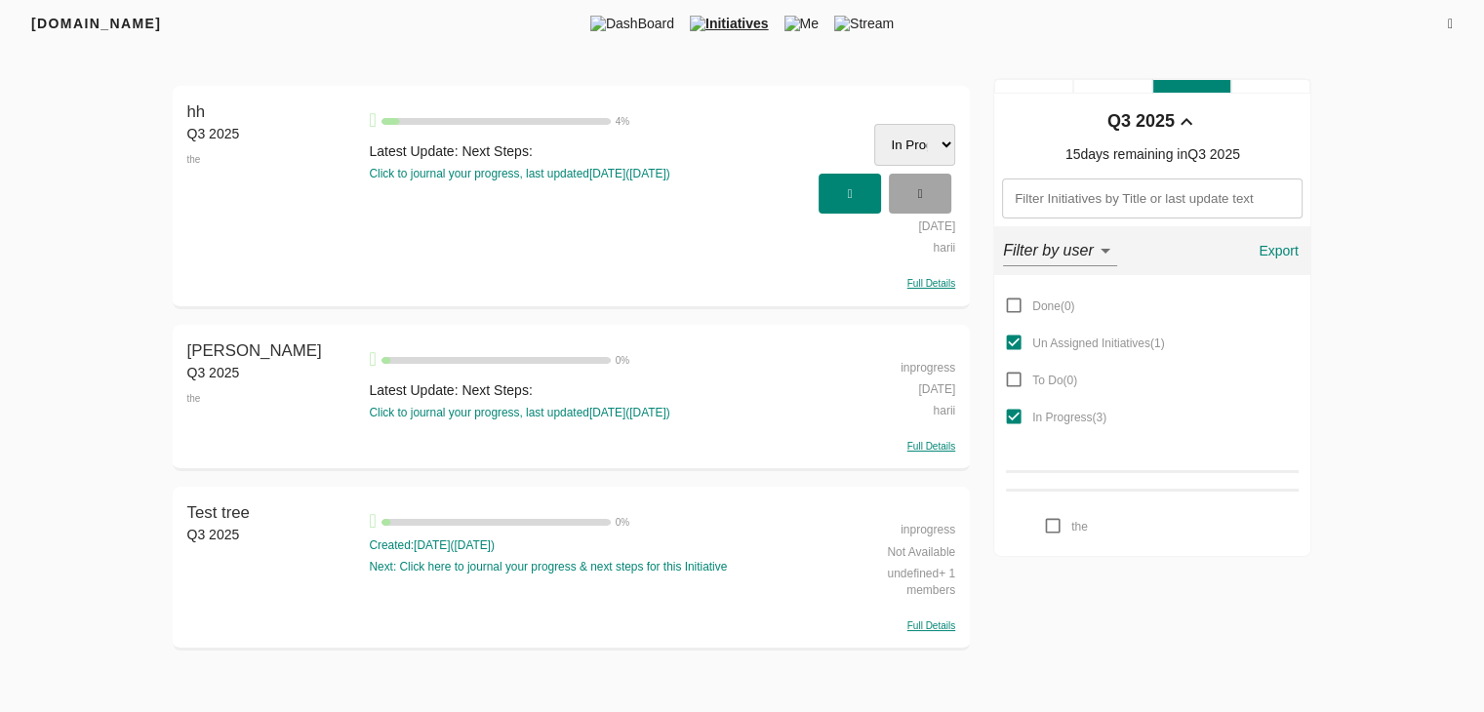
click at [905, 197] on span "button" at bounding box center [919, 194] width 43 height 32
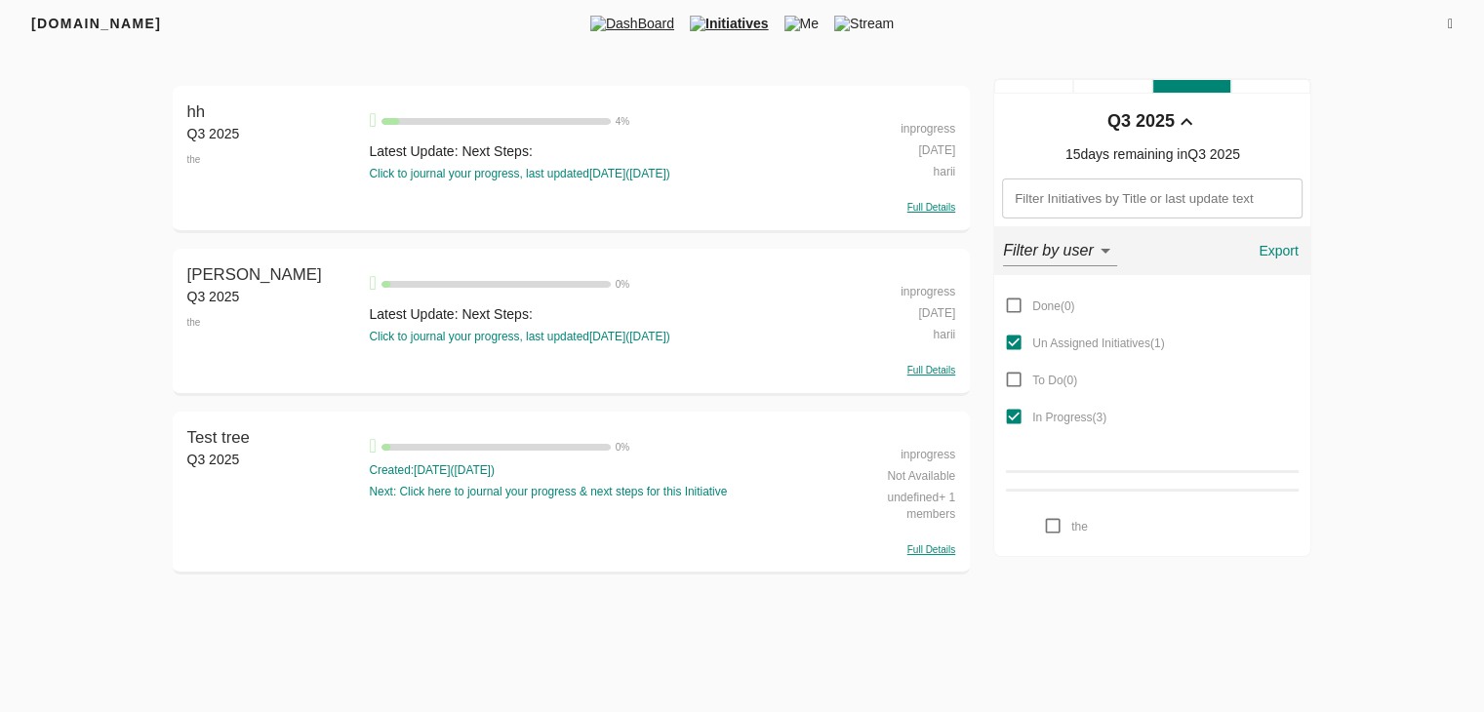
click at [626, 28] on span "DashBoard" at bounding box center [631, 24] width 99 height 20
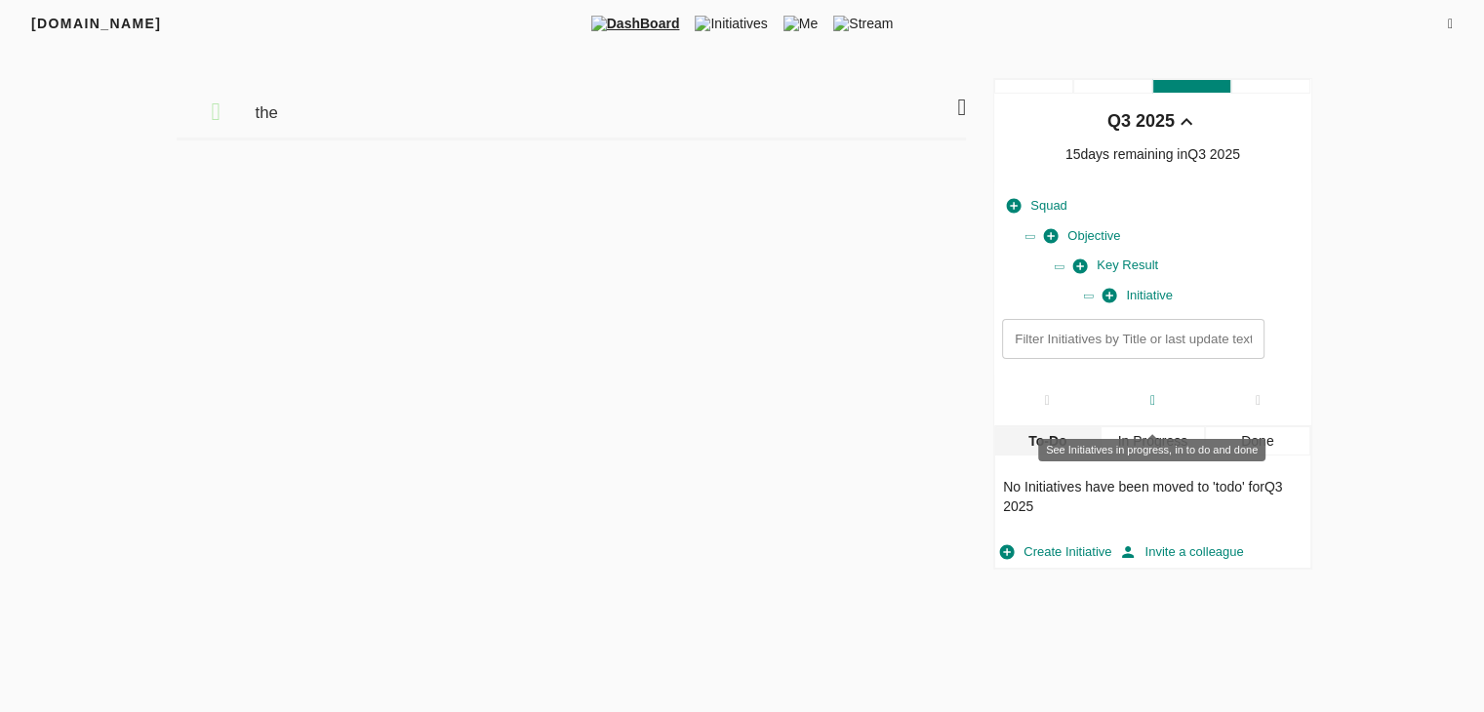
click at [1167, 399] on div at bounding box center [1151, 400] width 105 height 51
click at [1155, 411] on div at bounding box center [1151, 400] width 105 height 51
click at [1276, 413] on div at bounding box center [1257, 400] width 105 height 51
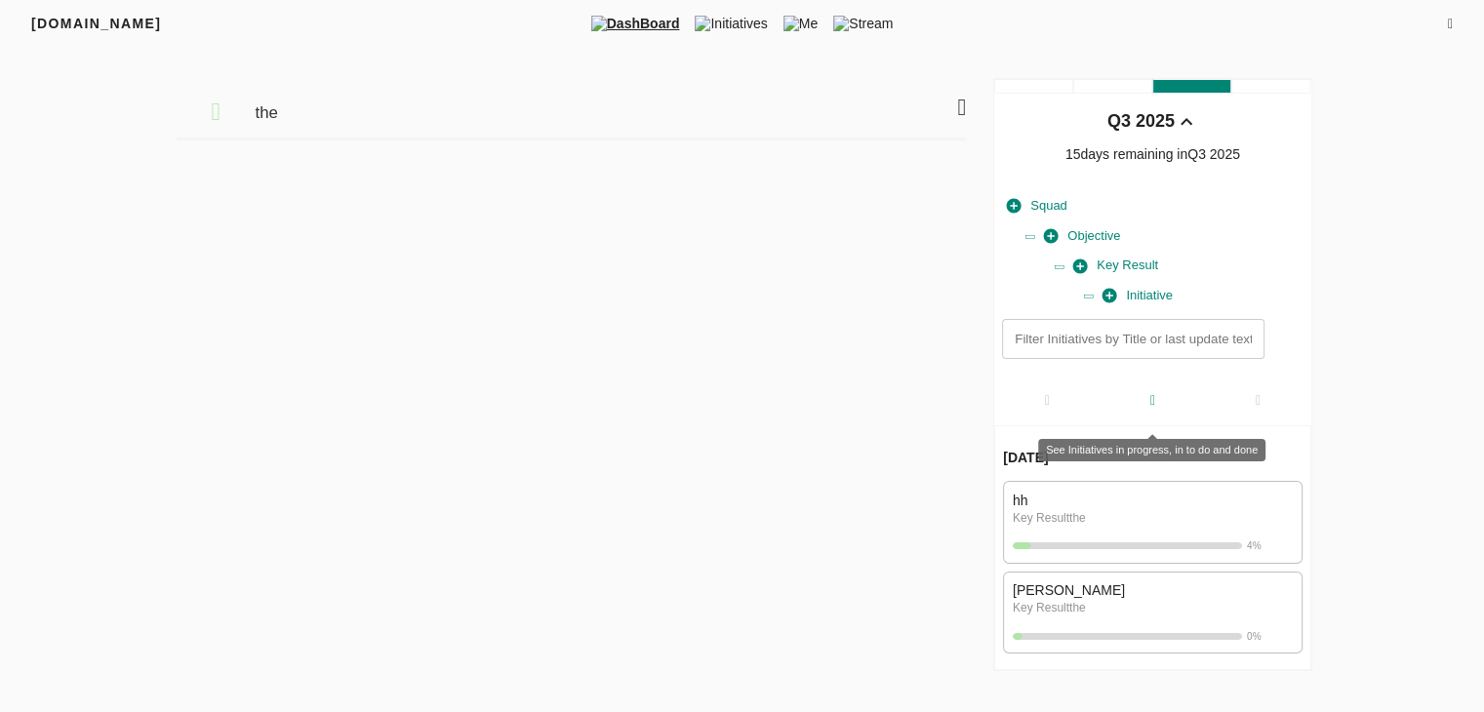
click at [1161, 409] on div at bounding box center [1151, 400] width 105 height 51
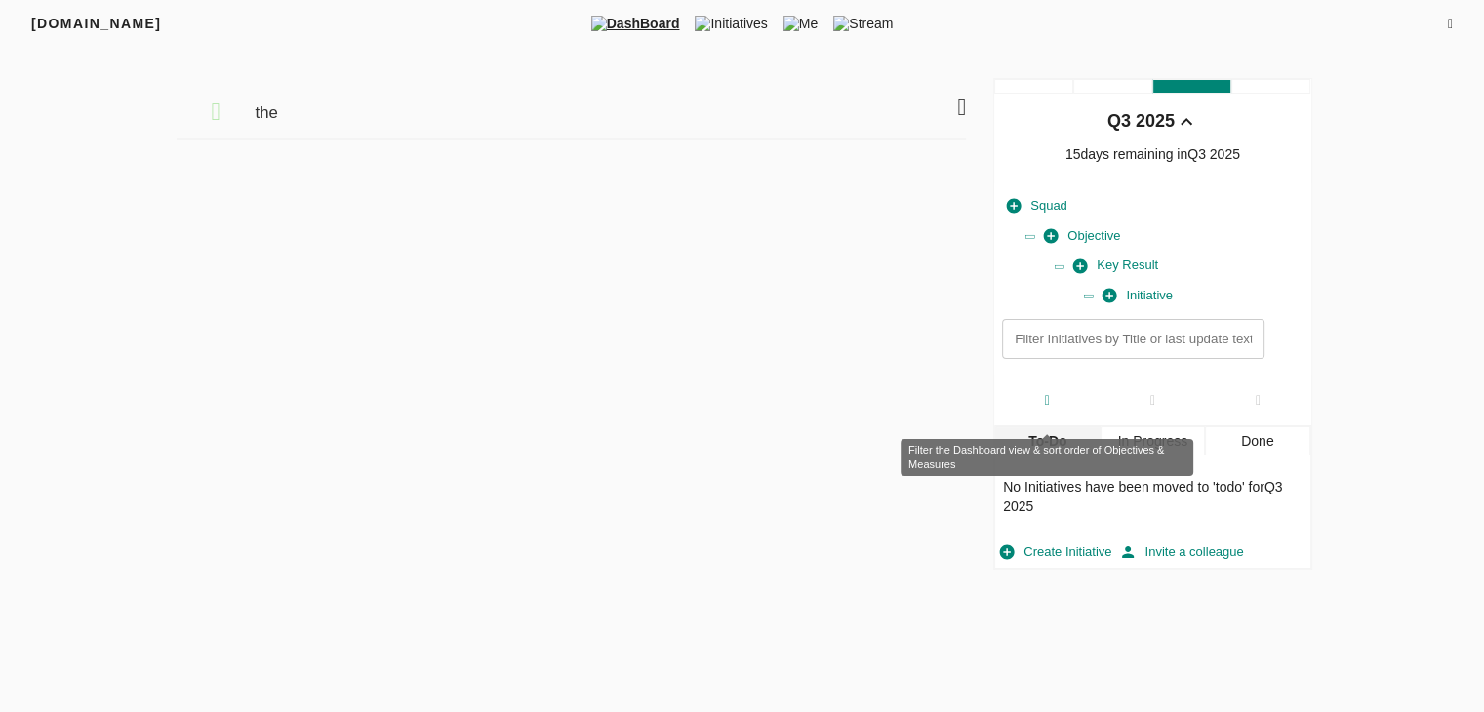
click at [1063, 407] on div at bounding box center [1046, 400] width 105 height 51
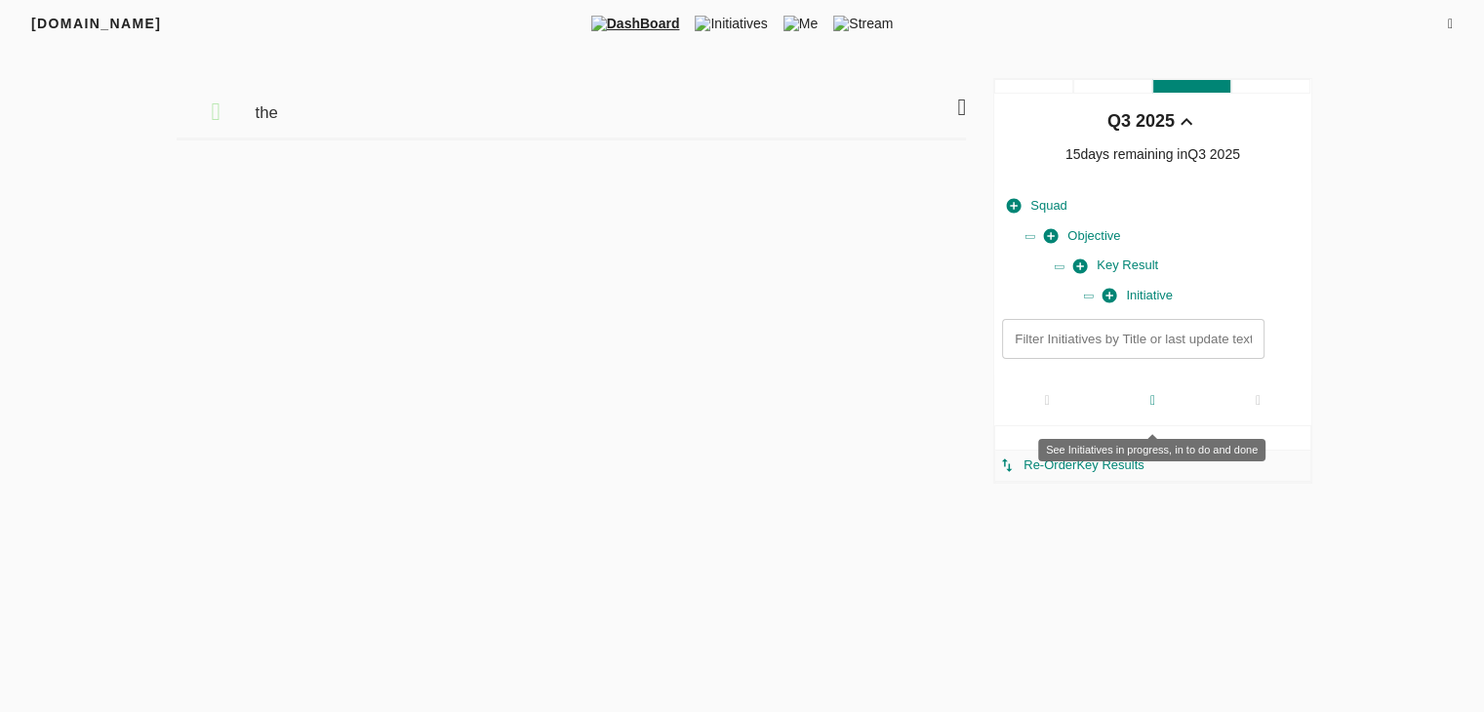
click at [1155, 413] on div at bounding box center [1151, 400] width 105 height 51
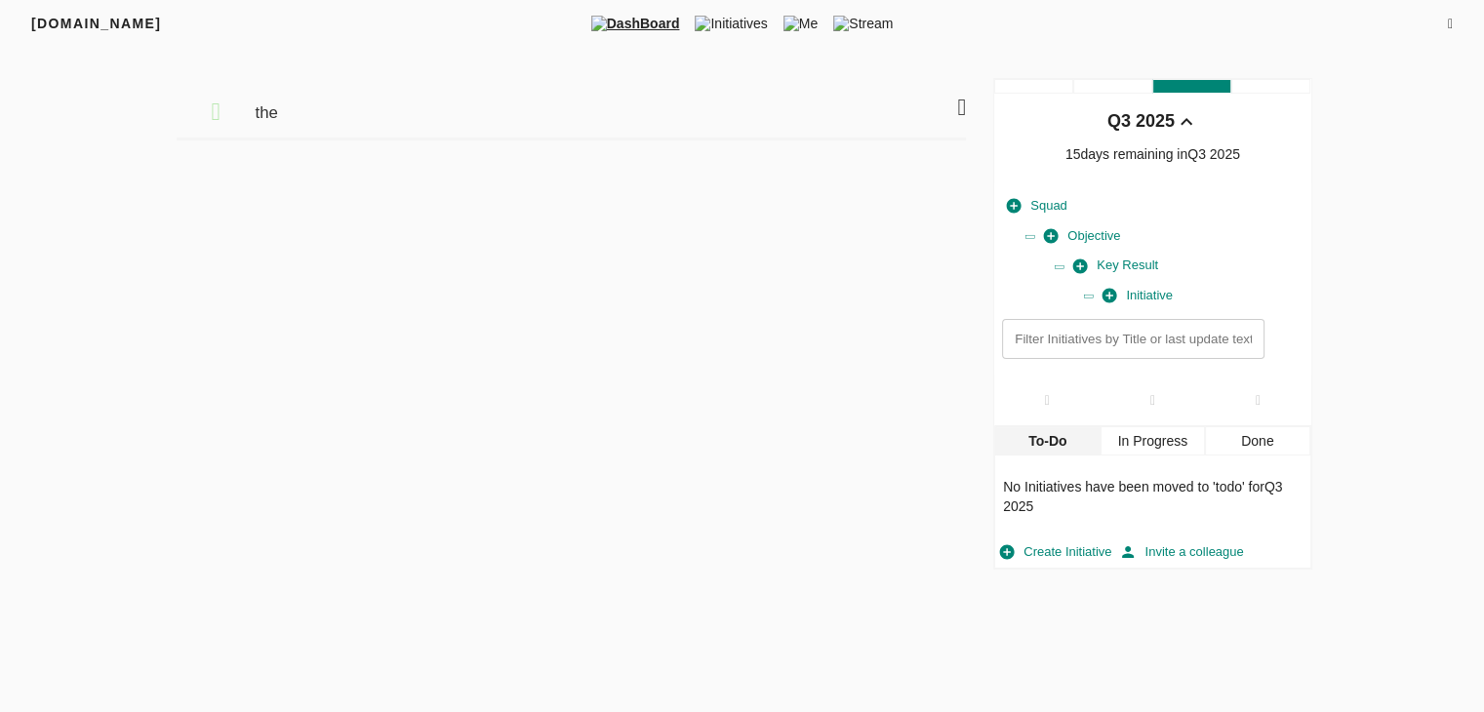
click at [1159, 446] on div "In Progress" at bounding box center [1152, 440] width 104 height 29
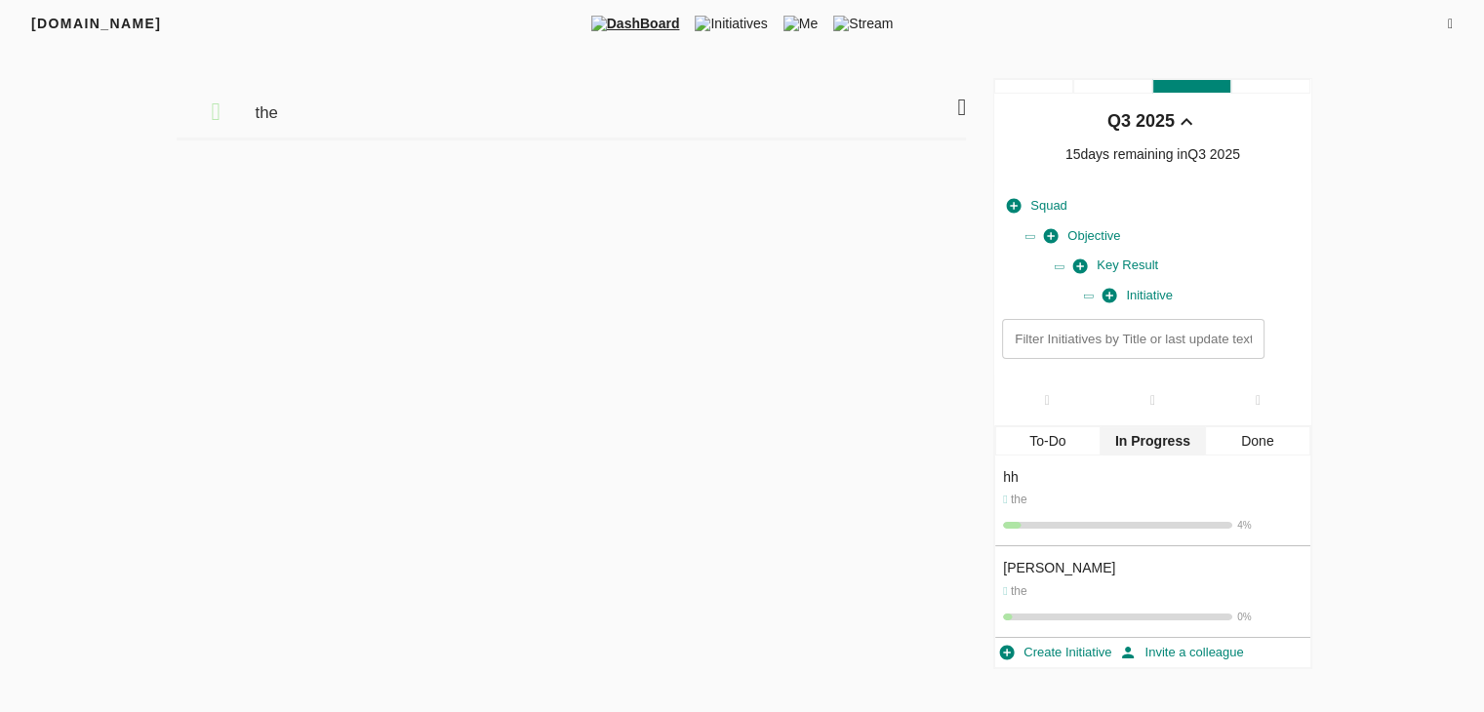
click at [1261, 447] on div "Done" at bounding box center [1257, 440] width 104 height 29
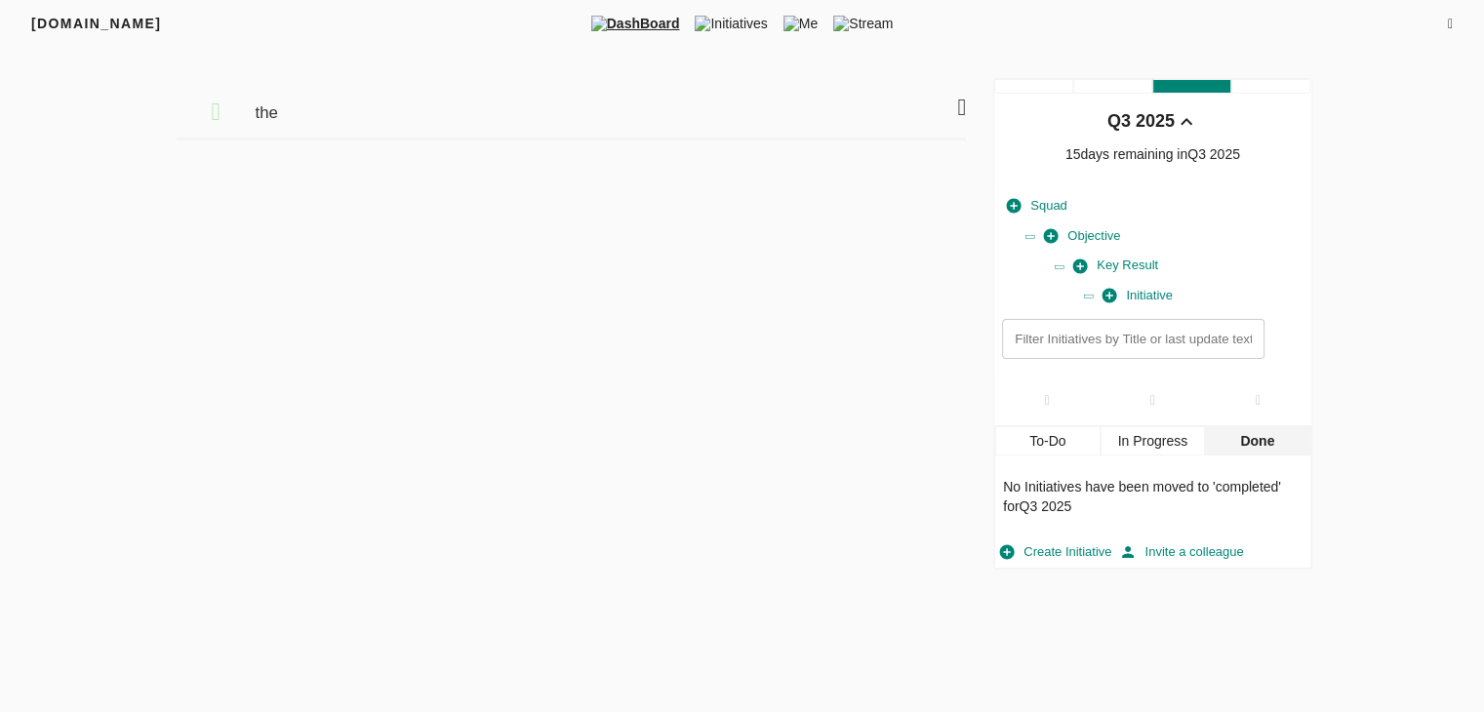
click at [1033, 432] on div "To-Do" at bounding box center [1047, 440] width 104 height 29
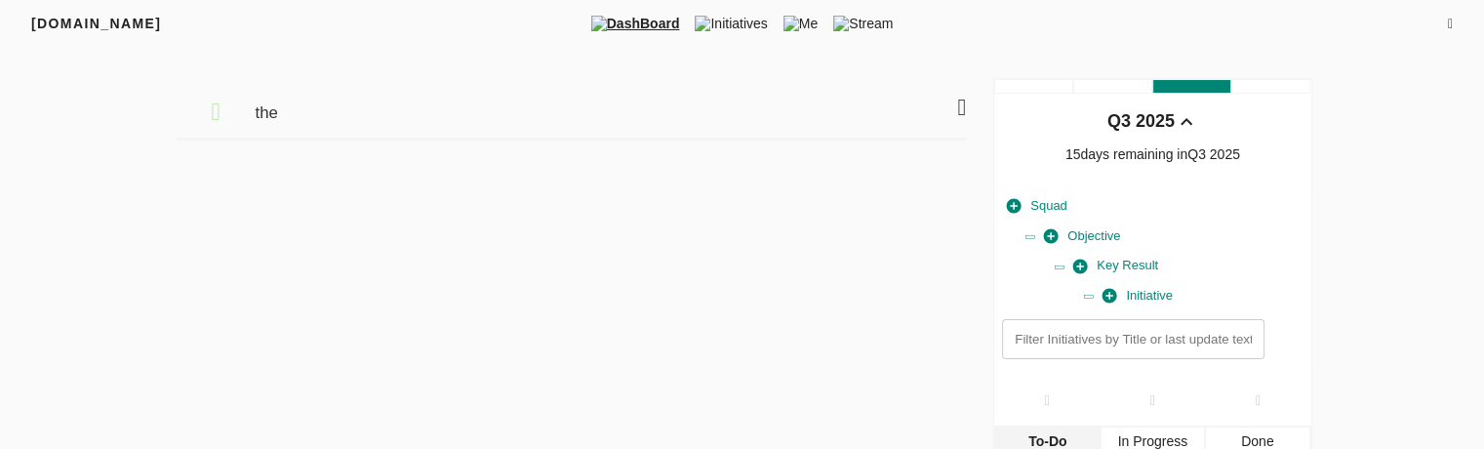
scroll to position [120, 0]
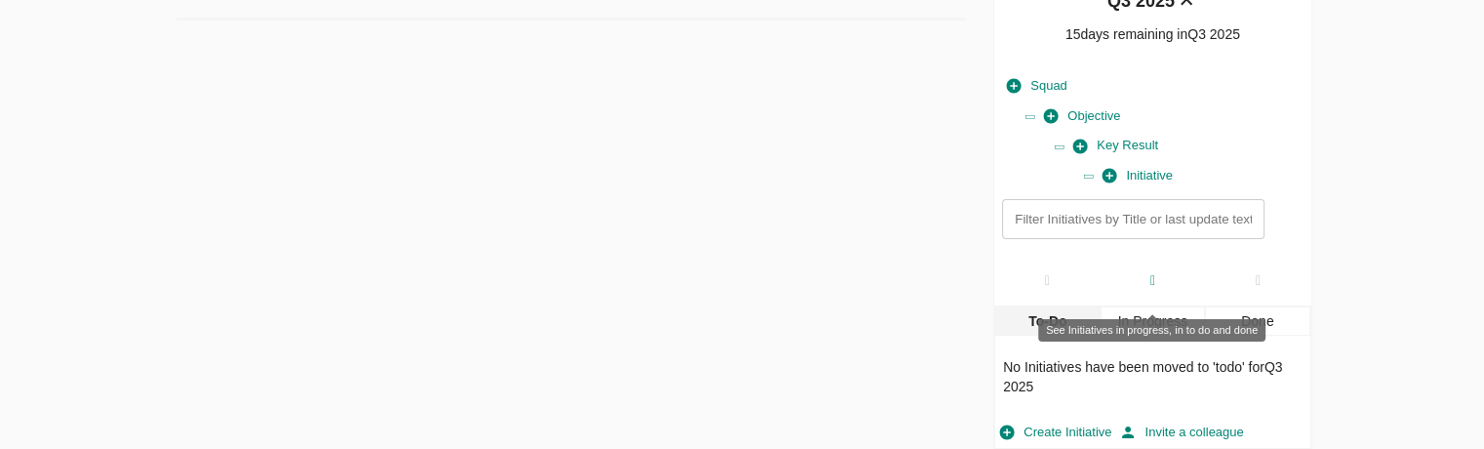
click at [1124, 277] on div at bounding box center [1151, 280] width 105 height 51
